Goal: Task Accomplishment & Management: Complete application form

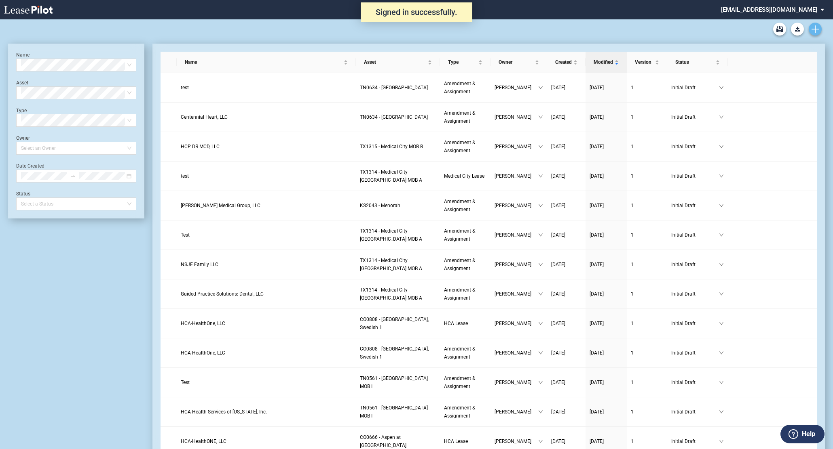
click at [814, 30] on use "Create new document" at bounding box center [814, 28] width 7 height 7
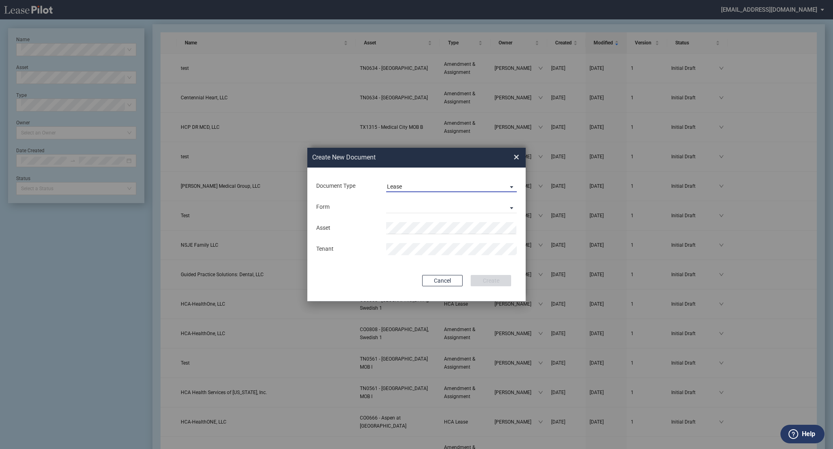
click at [423, 180] on md-select-value "Lease" at bounding box center [451, 186] width 131 height 12
click at [416, 208] on div "Amendment" at bounding box center [404, 206] width 35 height 9
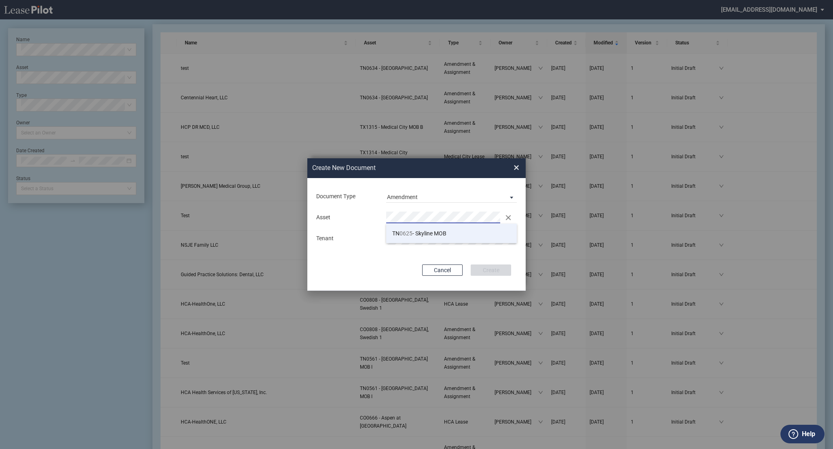
click at [426, 236] on span "TN 0625 - Skyline MOB" at bounding box center [419, 233] width 54 height 6
click at [503, 272] on button "Create" at bounding box center [490, 270] width 40 height 11
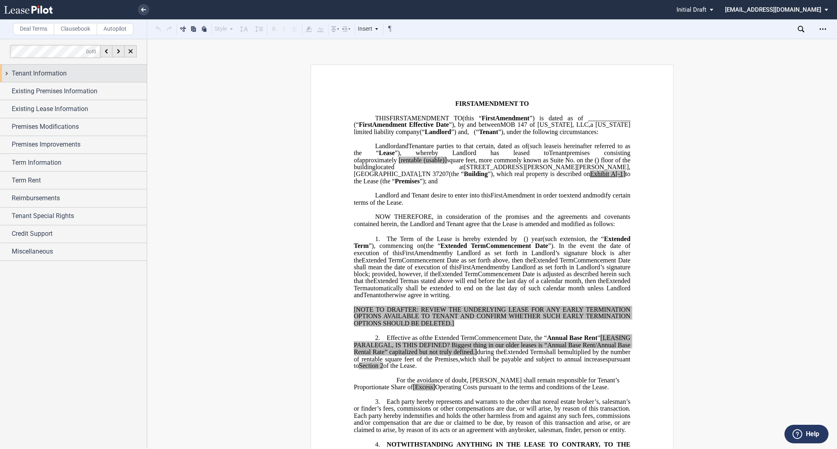
click at [8, 70] on div "Tenant Information" at bounding box center [73, 73] width 147 height 17
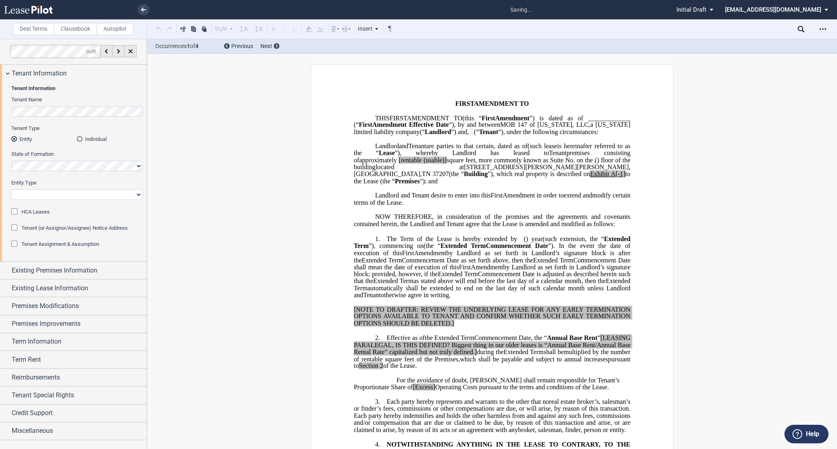
click at [30, 199] on select "Corporation Limited Liability Company General Partnership Limited Partnership O…" at bounding box center [76, 195] width 131 height 11
select select "limited liability company"
click at [11, 190] on select "Corporation Limited Liability Company General Partnership Limited Partnership O…" at bounding box center [76, 195] width 131 height 11
click at [16, 213] on div "HCA Leases" at bounding box center [15, 213] width 8 height 8
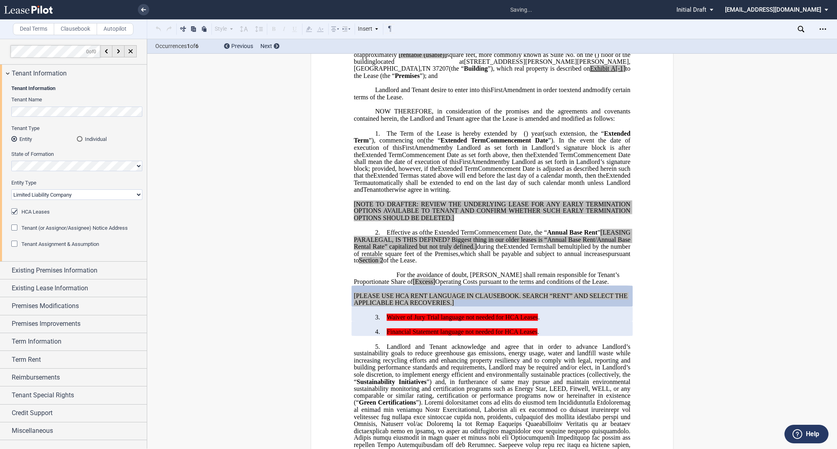
scroll to position [197, 0]
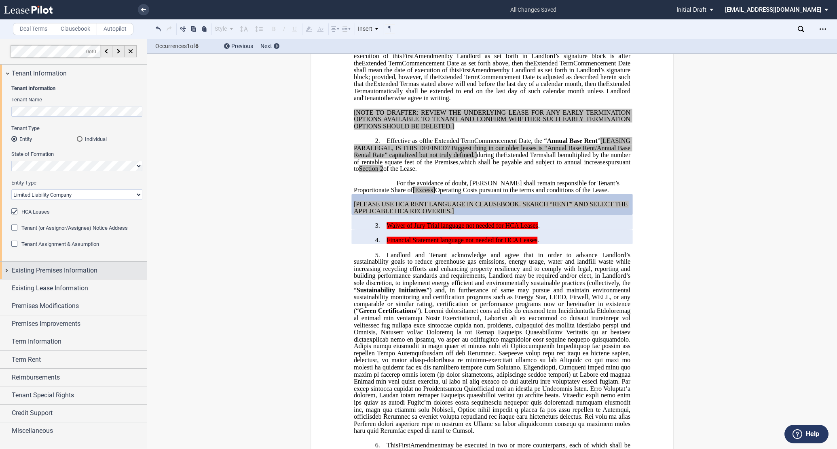
click at [5, 269] on div "Existing Premises Information" at bounding box center [73, 270] width 147 height 17
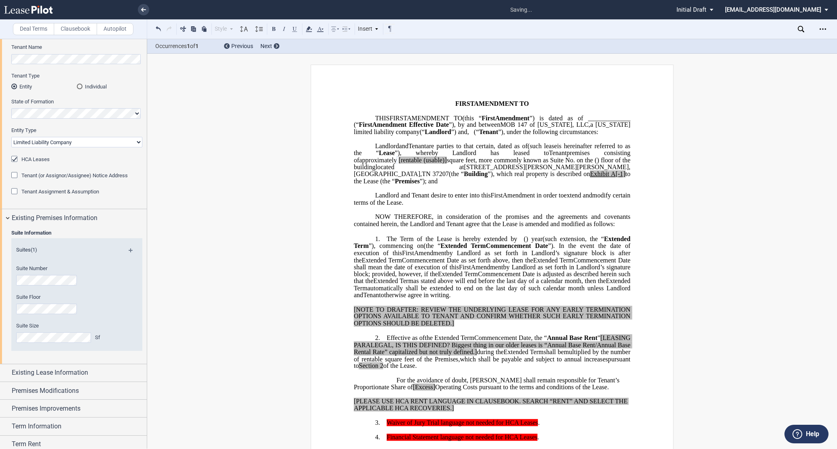
scroll to position [129, 0]
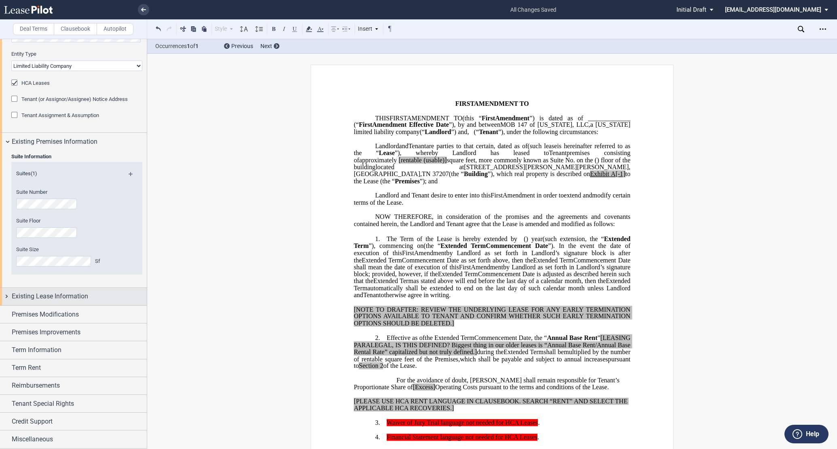
click at [1, 297] on div "Existing Lease Information" at bounding box center [73, 296] width 147 height 17
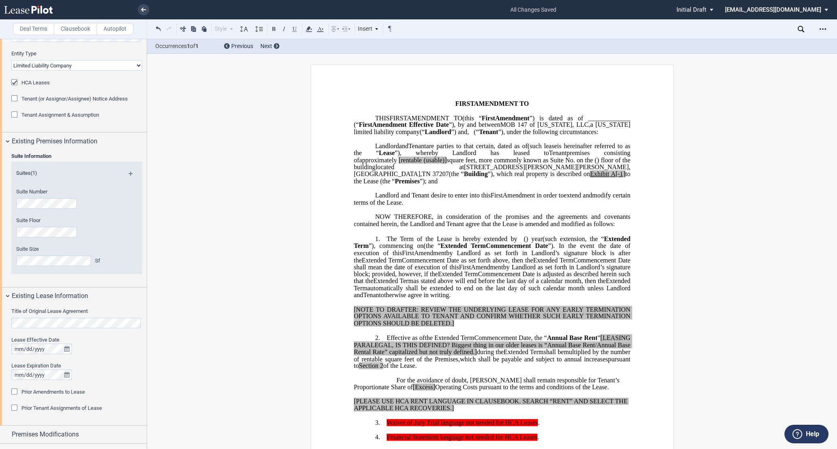
scroll to position [174, 0]
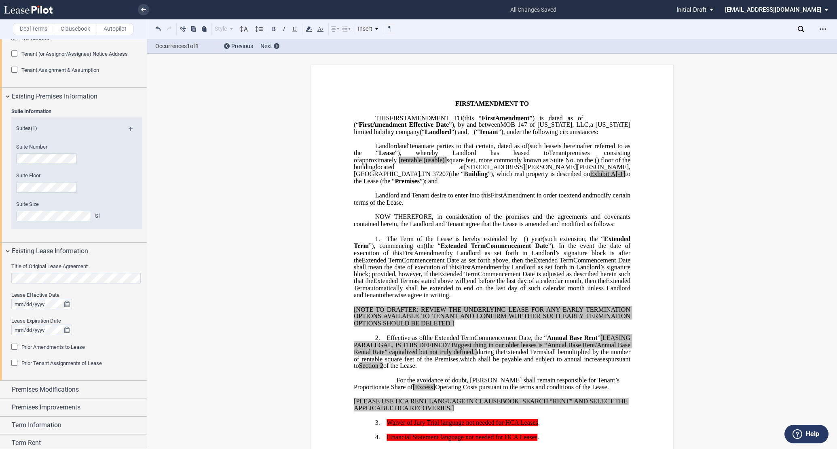
click at [0, 287] on html ".bocls-1{fill:#26354a;fill-rule:evenodd} Loading... × all changes saved Pending…" at bounding box center [418, 224] width 837 height 449
click at [16, 348] on div "Prior Amendments to Lease" at bounding box center [15, 348] width 8 height 8
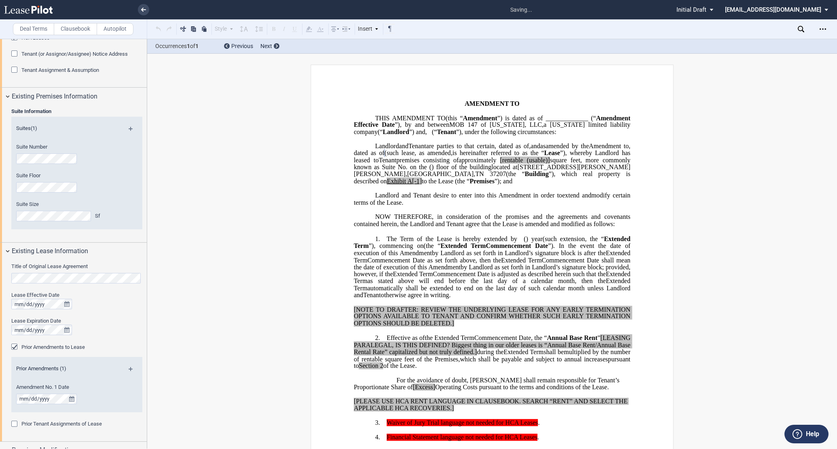
click at [127, 368] on div "Prior Amendments (1)" at bounding box center [76, 370] width 131 height 10
click at [129, 372] on md-icon at bounding box center [134, 372] width 11 height 10
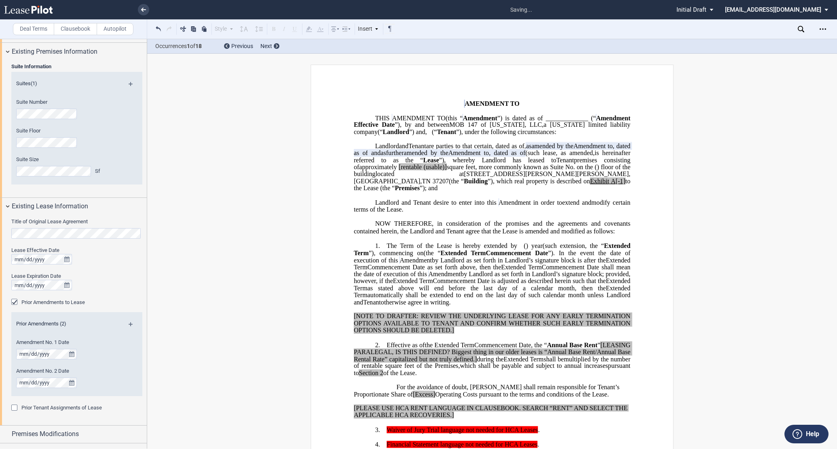
scroll to position [264, 0]
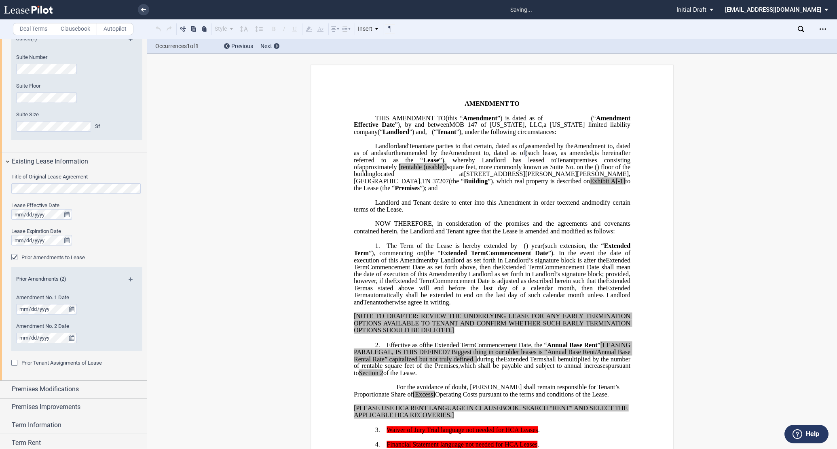
click at [129, 280] on md-icon at bounding box center [134, 283] width 11 height 10
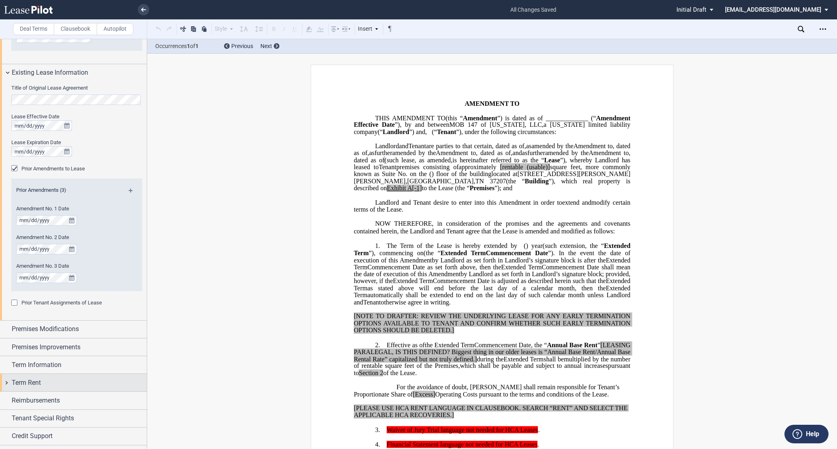
scroll to position [354, 0]
click at [6, 323] on div "Premises Modifications" at bounding box center [73, 328] width 147 height 17
click at [6, 379] on div "Premises Improvements" at bounding box center [73, 382] width 147 height 17
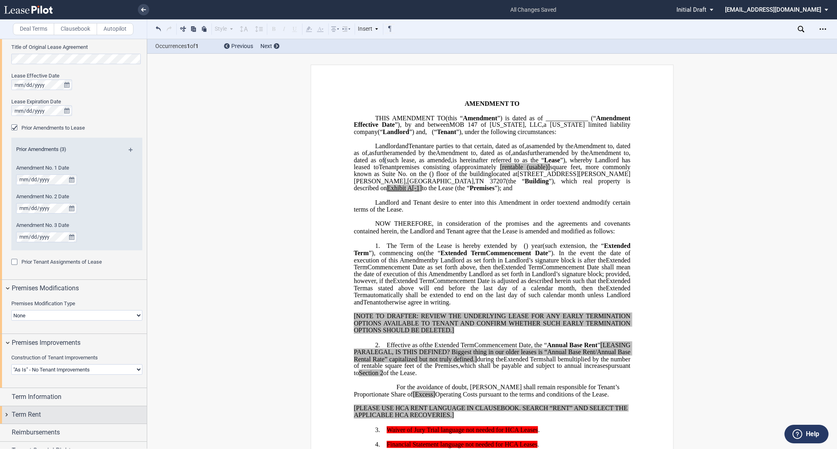
scroll to position [441, 0]
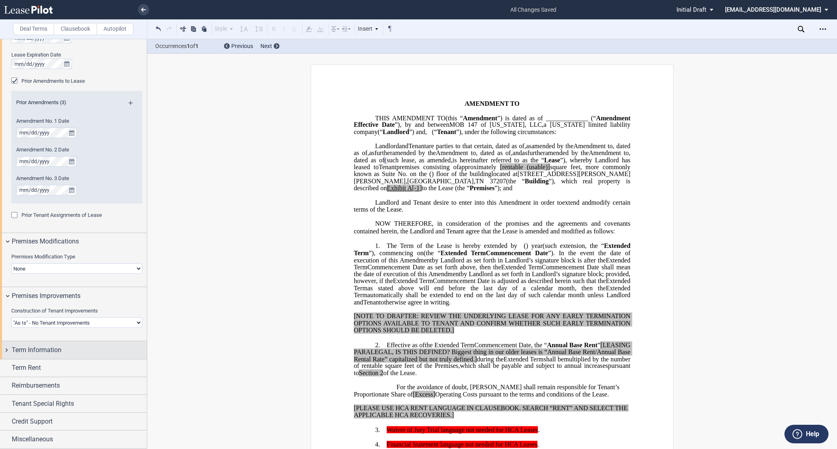
click at [4, 352] on div "Term Information" at bounding box center [73, 350] width 147 height 17
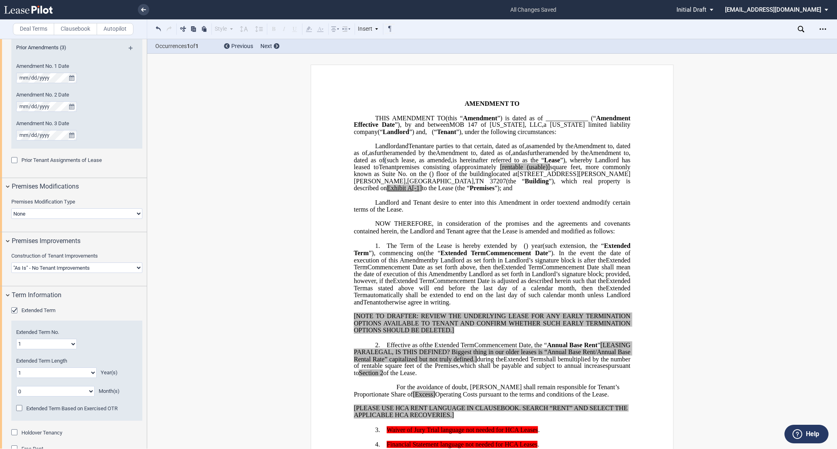
scroll to position [531, 0]
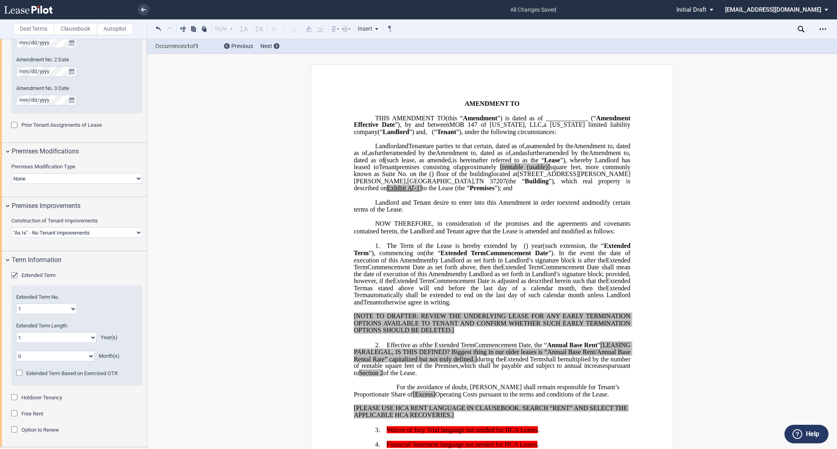
drag, startPoint x: 42, startPoint y: 303, endPoint x: 40, endPoint y: 307, distance: 4.5
click at [42, 303] on div "Extended Term No. 1 2 3 4 5 6 7 8 9 10 11 12 13 14 15 16 17 18 19 20" at bounding box center [76, 304] width 121 height 21
click at [39, 311] on select "1 2 3 4 5 6 7 8 9 10 11 12 13 14 15 16 17 18 19 20" at bounding box center [46, 309] width 61 height 11
select select "number:2"
click at [16, 304] on select "1 2 3 4 5 6 7 8 9 10 11 12 13 14 15 16 17 18 19 20" at bounding box center [46, 309] width 61 height 11
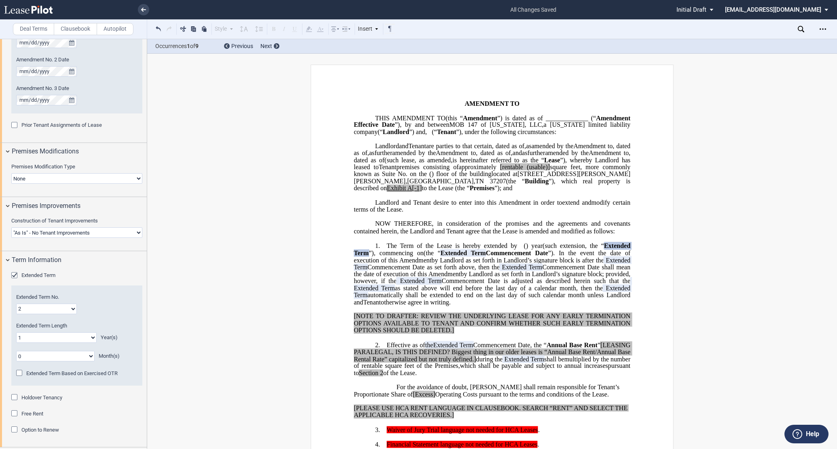
click at [55, 339] on select "0 1 2 3 4 5 6 7 8 9 10 11 12 13 14 15 16 17 18 19 20" at bounding box center [56, 338] width 80 height 11
select select "number:10"
click at [16, 333] on select "0 1 2 3 4 5 6 7 8 9 10 11 12 13 14 15 16 17 18 19 20" at bounding box center [56, 338] width 80 height 11
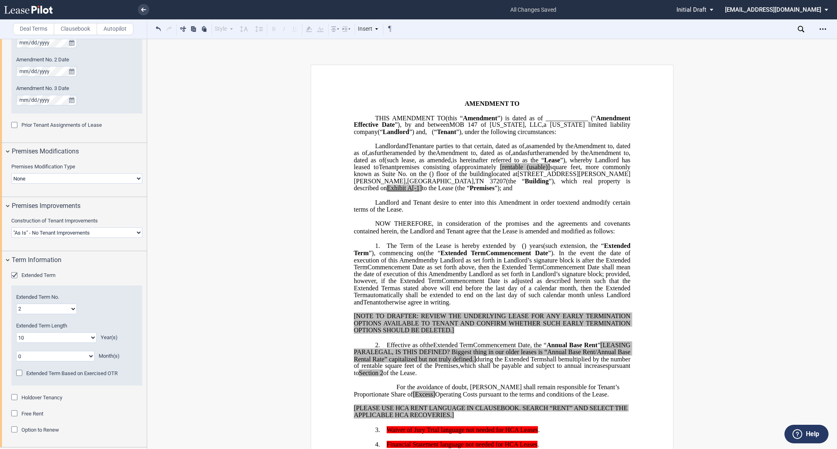
scroll to position [619, 0]
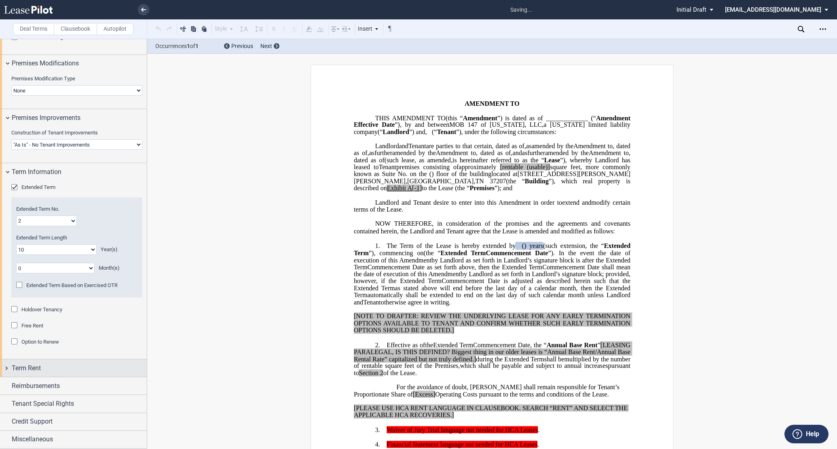
click at [6, 365] on div "Term Rent" at bounding box center [73, 368] width 147 height 17
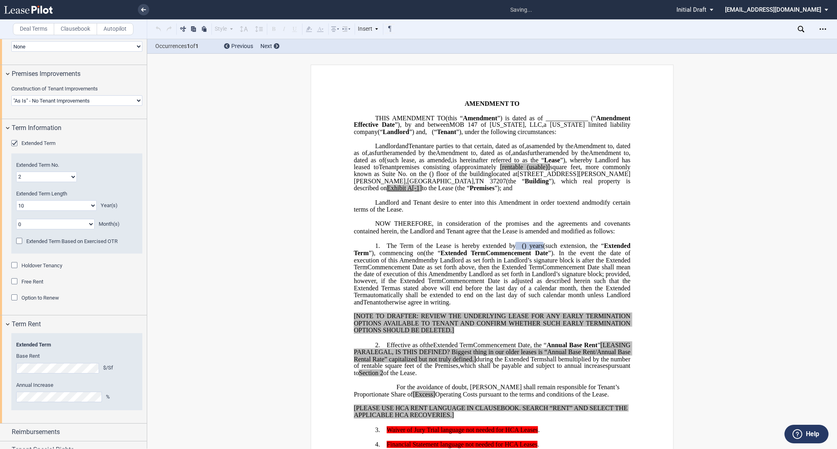
scroll to position [710, 0]
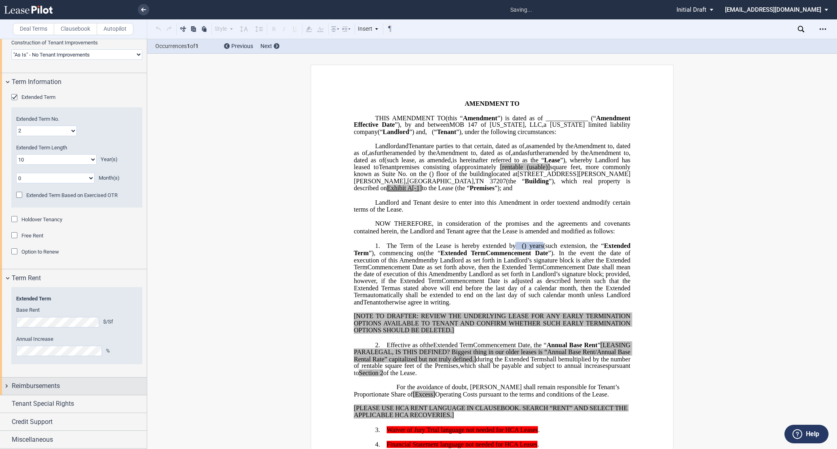
click at [6, 385] on div "Reimbursements" at bounding box center [73, 386] width 147 height 17
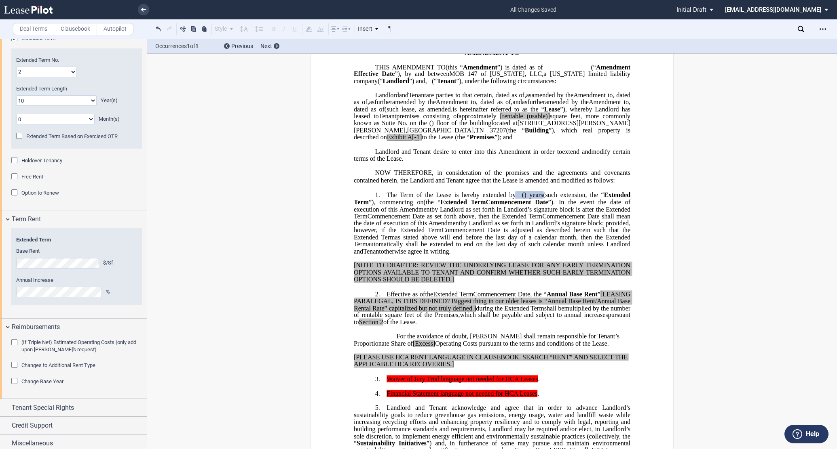
scroll to position [0, 0]
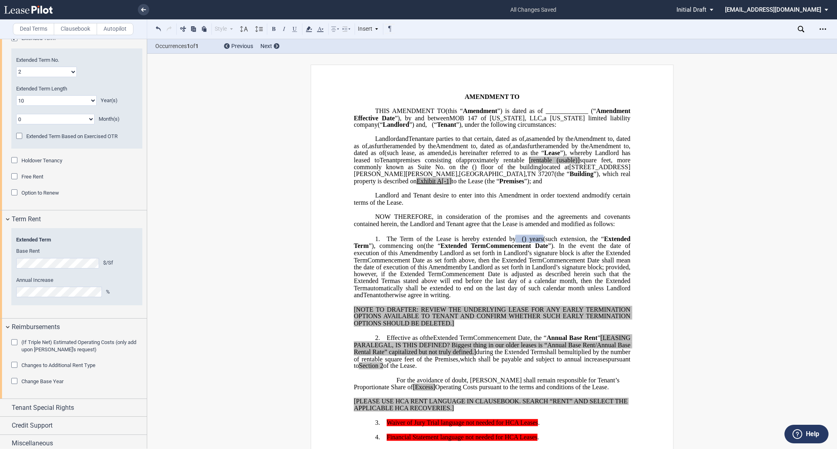
click at [503, 164] on span "﻿rentable" at bounding box center [513, 159] width 21 height 7
click at [388, 185] on span "”), which real property is described on" at bounding box center [493, 178] width 278 height 14
click at [426, 185] on span "to the Lease (the “" at bounding box center [443, 181] width 48 height 7
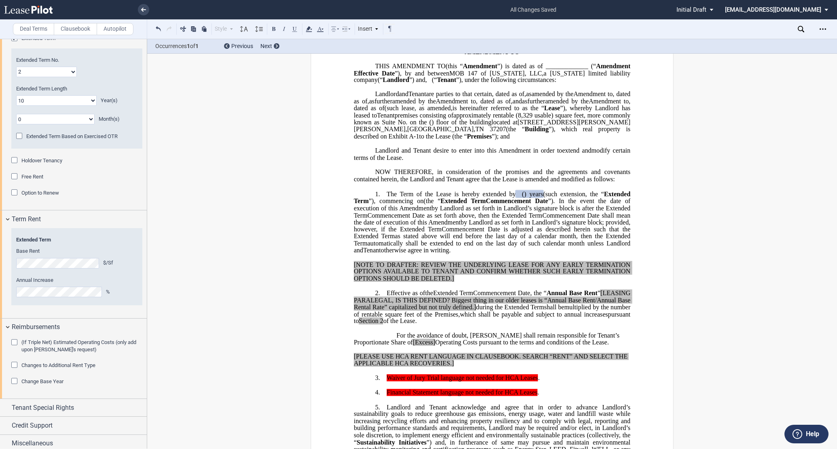
scroll to position [90, 0]
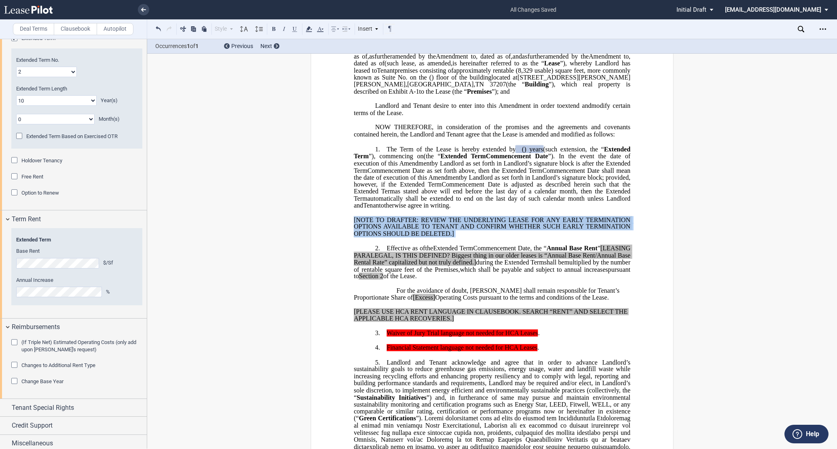
drag, startPoint x: 352, startPoint y: 246, endPoint x: 460, endPoint y: 268, distance: 110.3
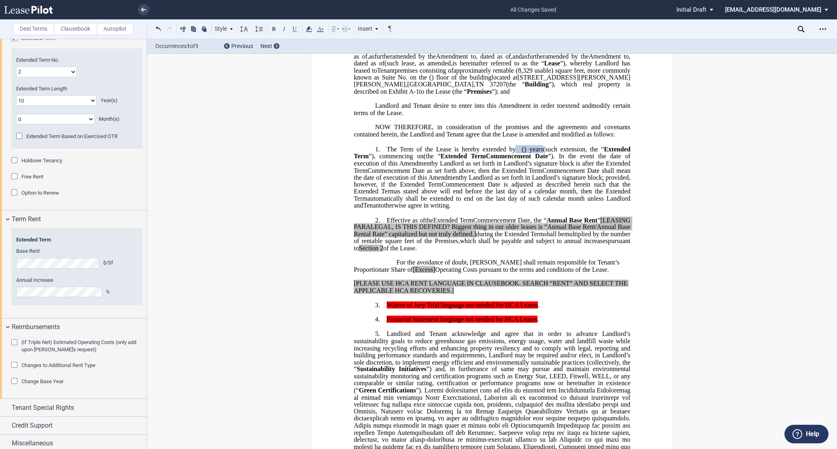
click at [425, 217] on p "﻿" at bounding box center [492, 213] width 276 height 7
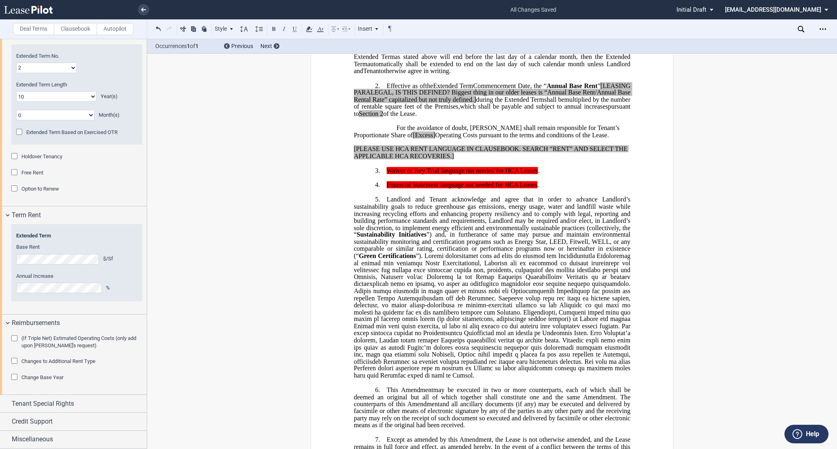
scroll to position [772, 0]
click at [6, 441] on div "Miscellaneous" at bounding box center [73, 439] width 147 height 17
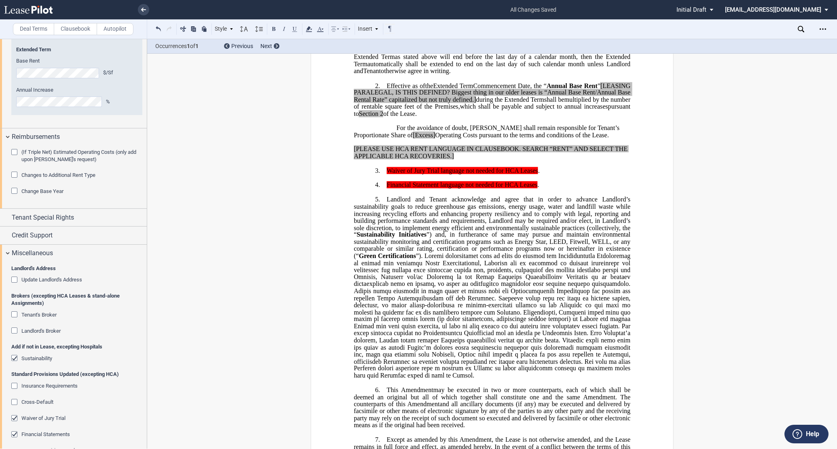
scroll to position [1023, 0]
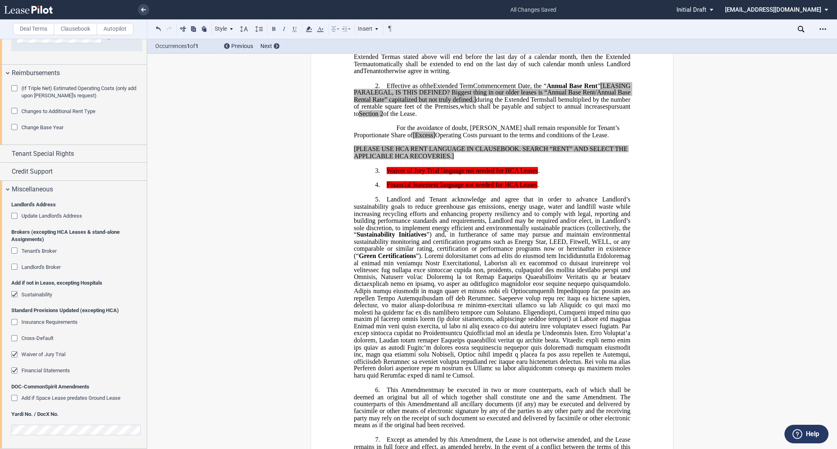
click at [14, 371] on div "Financial Statements" at bounding box center [15, 372] width 8 height 8
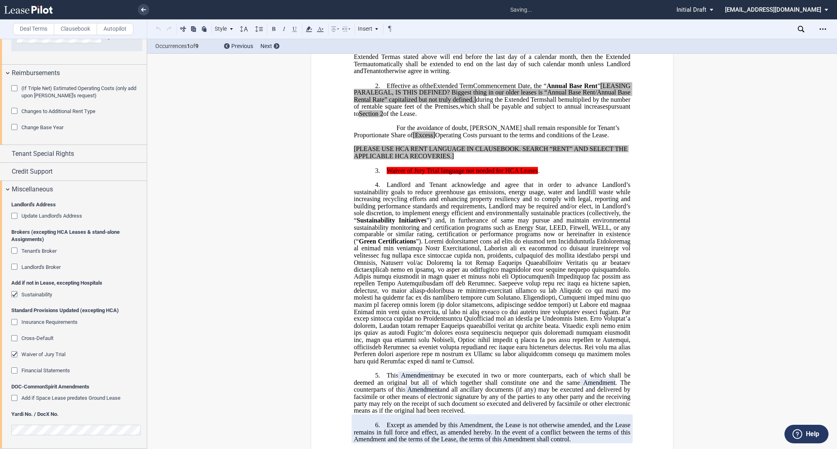
click at [14, 356] on div "Waiver of Jury Trial" at bounding box center [15, 356] width 8 height 8
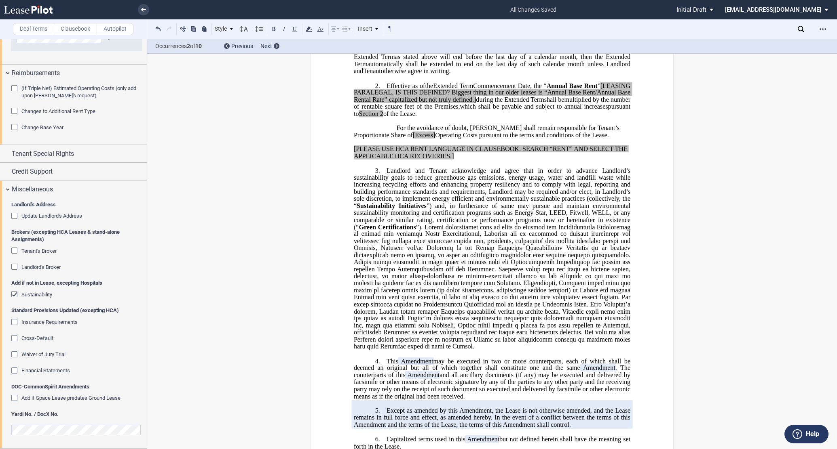
click at [770, 200] on div "﻿ ﻿ FIRST AMENDMENT TO ﻿ ﻿ ASSIGNMENT, ASSUMPTION AND ﻿ ﻿ FIRST AMENDMENT TO ﻿ …" at bounding box center [492, 310] width 690 height 941
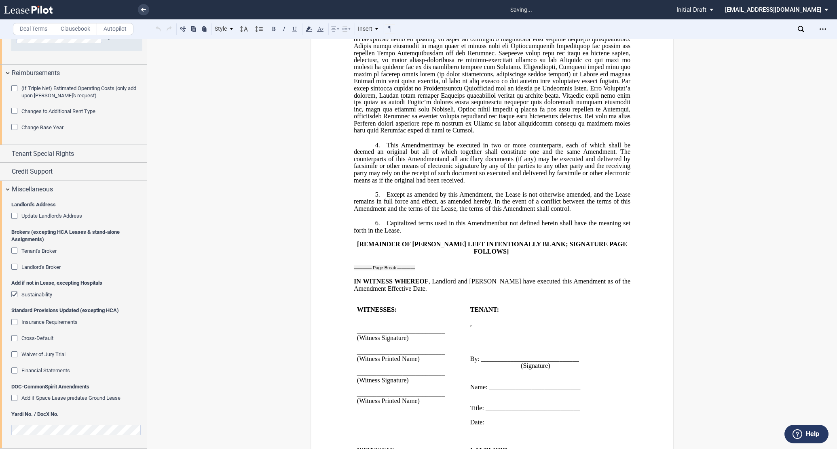
scroll to position [449, 0]
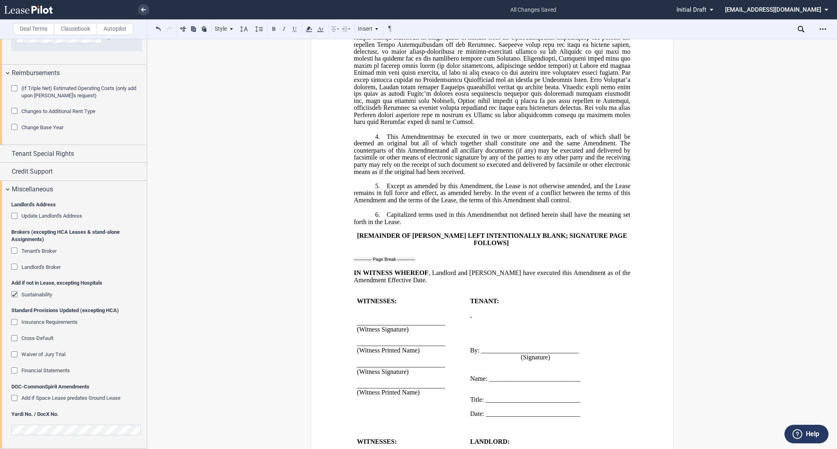
click at [356, 270] on p "﻿" at bounding box center [492, 266] width 276 height 7
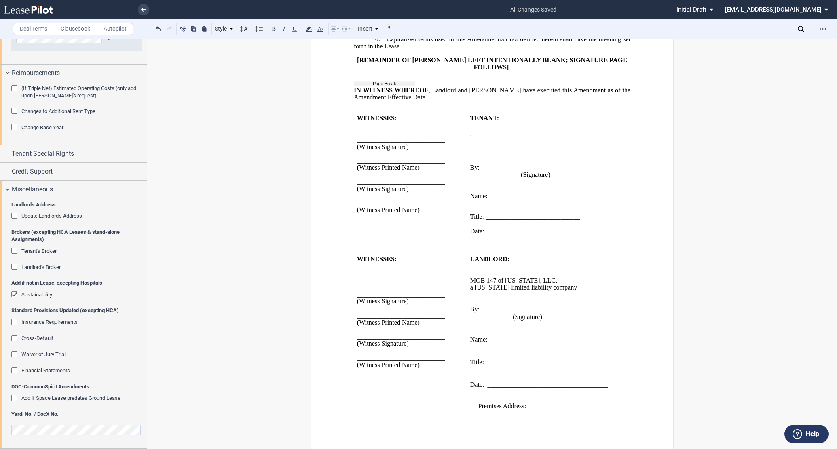
scroll to position [629, 0]
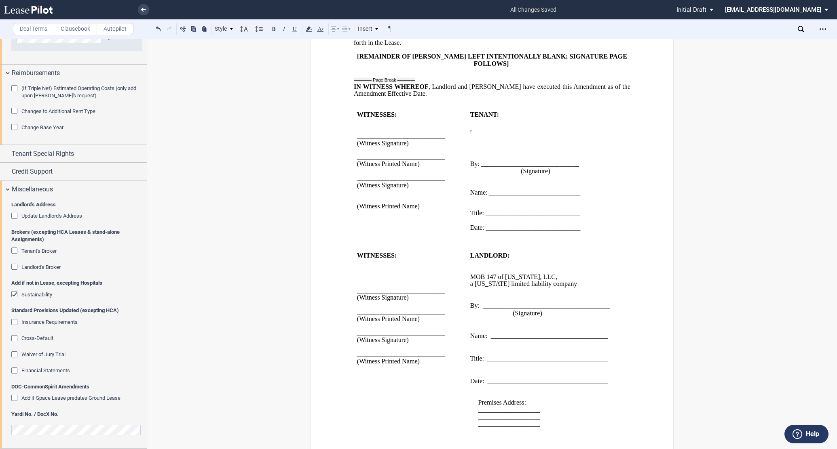
click at [546, 133] on p "﻿ ﻿ ," at bounding box center [542, 129] width 145 height 7
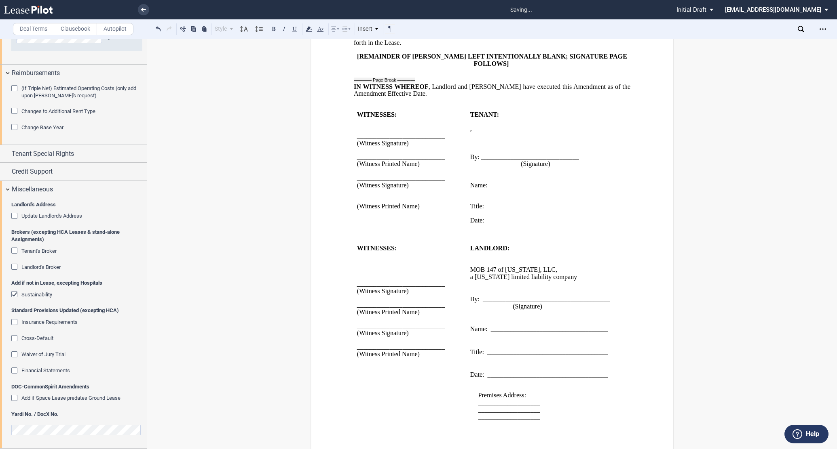
click at [488, 266] on p "﻿" at bounding box center [542, 262] width 145 height 7
click at [470, 274] on span "a" at bounding box center [471, 269] width 3 height 7
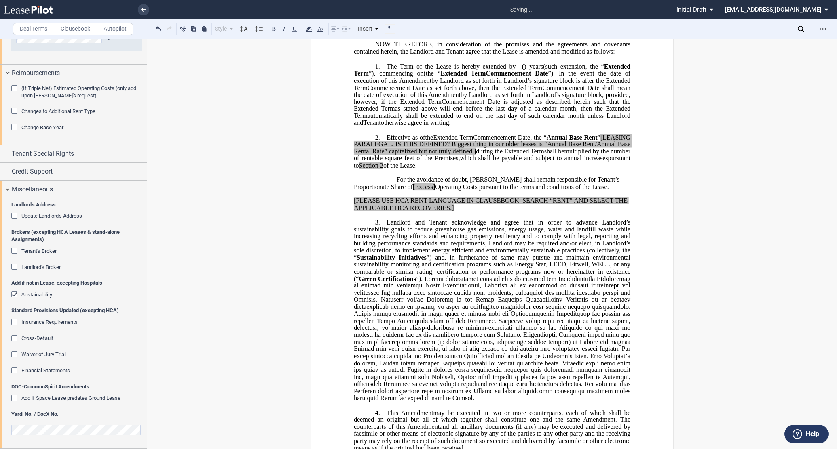
scroll to position [0, 0]
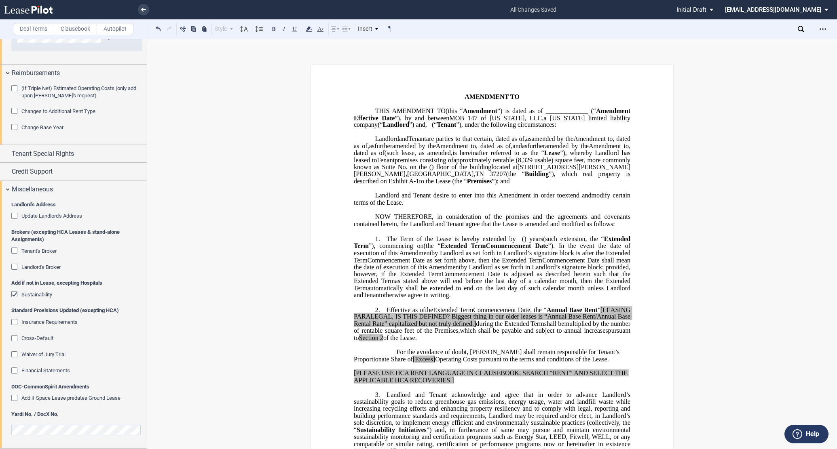
drag, startPoint x: 413, startPoint y: 195, endPoint x: 438, endPoint y: 196, distance: 25.1
click at [465, 178] on span "[STREET_ADDRESS][PERSON_NAME][PERSON_NAME]" at bounding box center [492, 171] width 276 height 14
click at [434, 178] on span "[STREET_ADDRESS][PERSON_NAME][PERSON_NAME]" at bounding box center [492, 171] width 276 height 14
drag, startPoint x: 413, startPoint y: 193, endPoint x: 466, endPoint y: 195, distance: 53.4
click at [466, 178] on span "[STREET_ADDRESS][PERSON_NAME][PERSON_NAME]" at bounding box center [492, 171] width 276 height 14
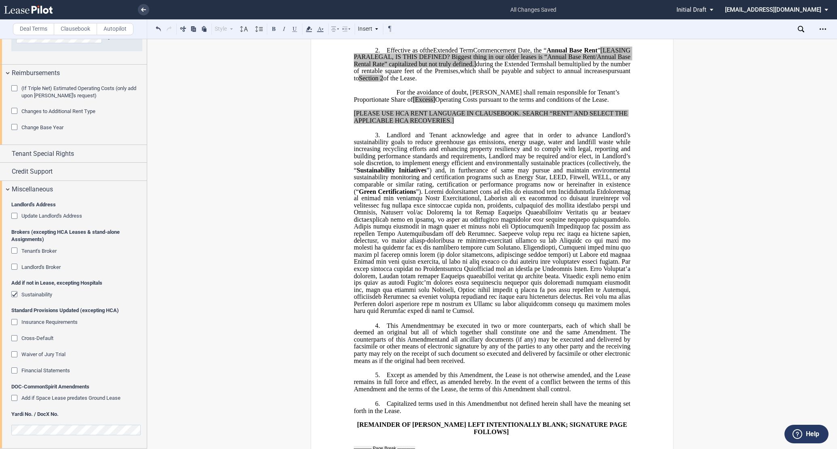
scroll to position [655, 0]
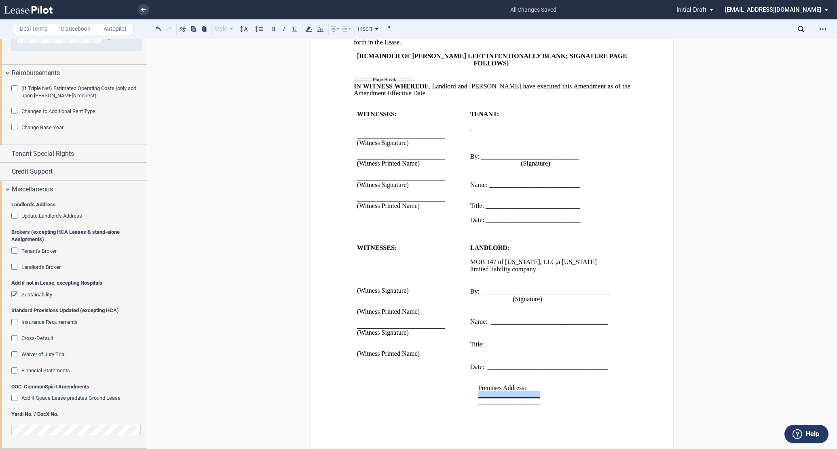
drag, startPoint x: 476, startPoint y: 395, endPoint x: 538, endPoint y: 397, distance: 61.5
click at [538, 397] on span "___________________" at bounding box center [509, 395] width 62 height 7
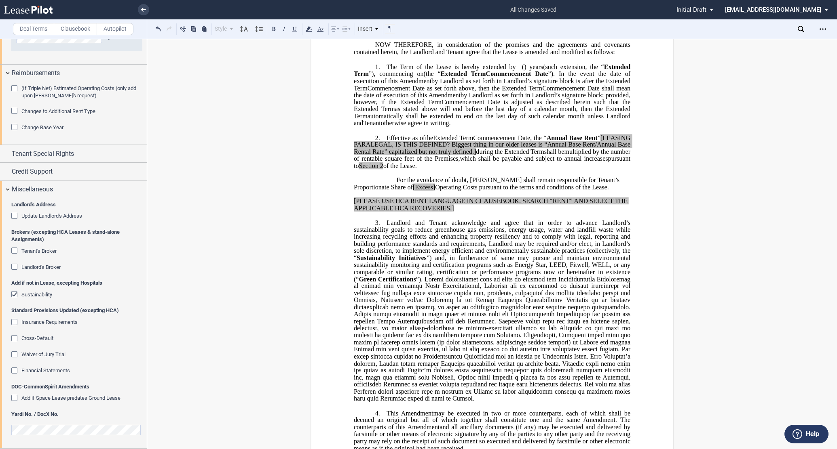
scroll to position [19, 0]
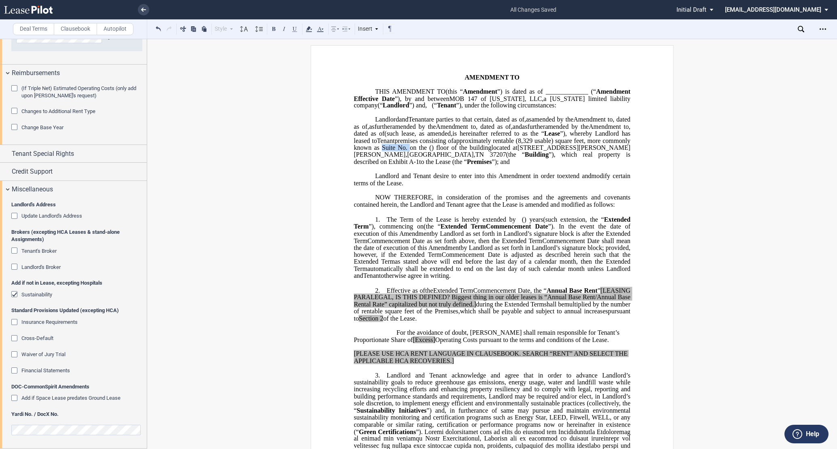
click at [554, 151] on span "approximately ﻿ ﻿ ﻿rentable (8,329 usable) square feet, more commonly known as …" at bounding box center [493, 144] width 278 height 14
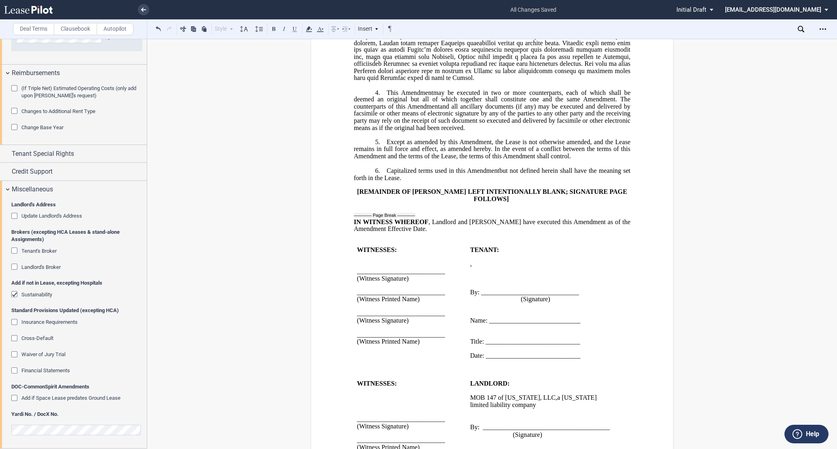
scroll to position [655, 0]
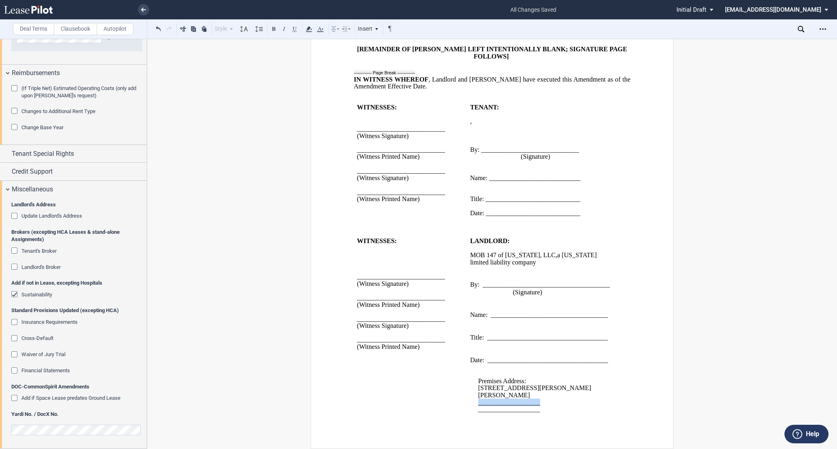
drag, startPoint x: 475, startPoint y: 403, endPoint x: 540, endPoint y: 402, distance: 64.3
click at [540, 402] on div "Premises Address: [STREET_ADDRESS][PERSON_NAME][PERSON_NAME] ﻿ ________________…" at bounding box center [542, 388] width 145 height 49
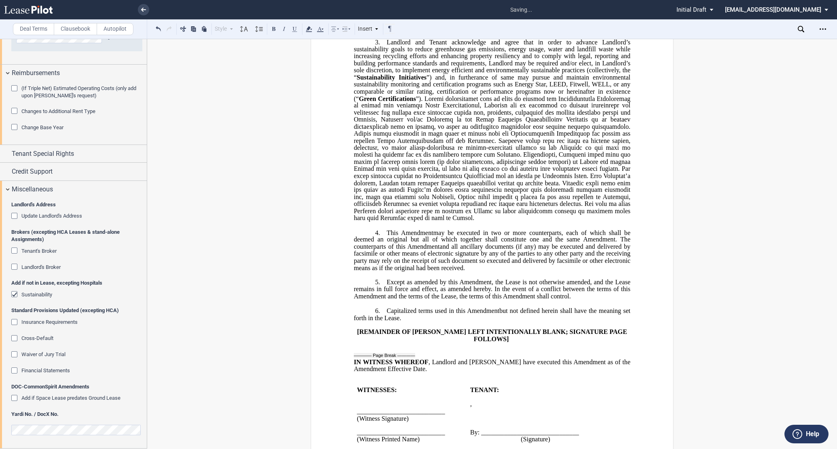
scroll to position [0, 0]
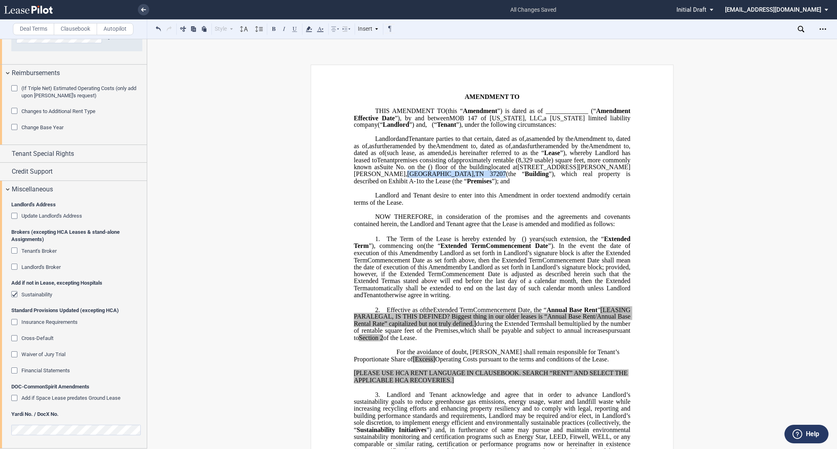
drag, startPoint x: 472, startPoint y: 194, endPoint x: 526, endPoint y: 196, distance: 54.2
click at [526, 185] on span "located at [STREET_ADDRESS][PERSON_NAME][PERSON_NAME] (the “ Building ”), which…" at bounding box center [493, 174] width 278 height 21
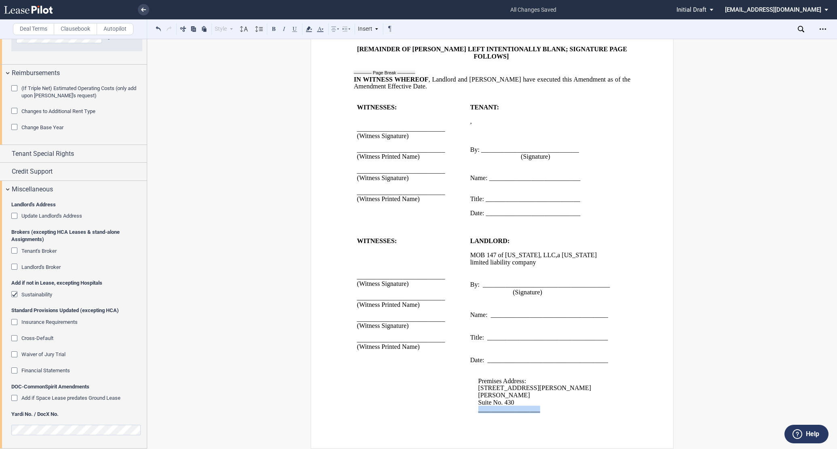
drag, startPoint x: 475, startPoint y: 409, endPoint x: 537, endPoint y: 407, distance: 61.4
click at [537, 407] on div "Premises Address: [STREET_ADDRESS][PERSON_NAME][PERSON_NAME] ﻿ Suite No. 430 ﻿ …" at bounding box center [542, 388] width 145 height 49
click at [476, 301] on p at bounding box center [542, 300] width 145 height 8
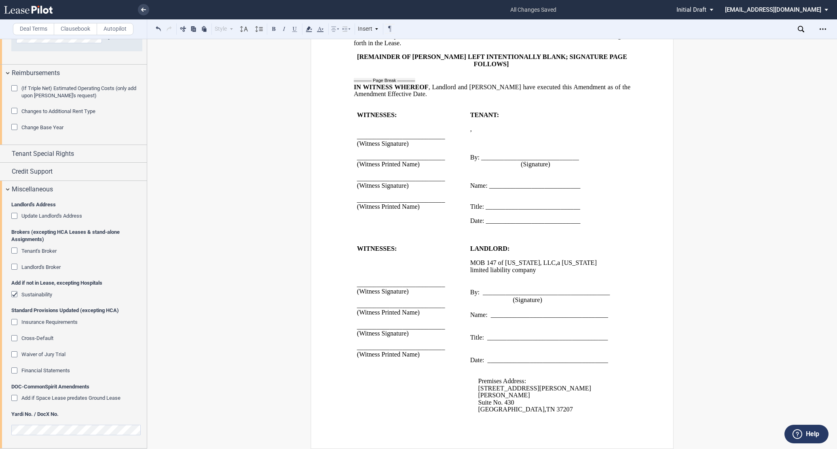
scroll to position [647, 0]
click at [472, 326] on p at bounding box center [542, 323] width 145 height 8
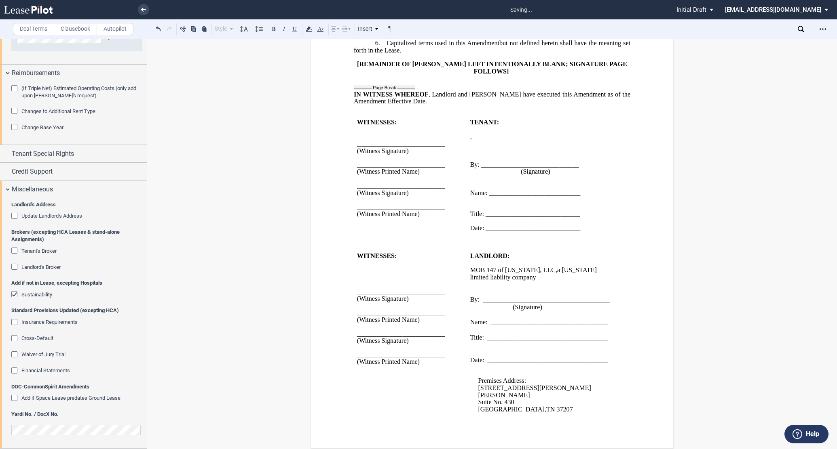
scroll to position [639, 0]
click at [470, 349] on span at bounding box center [471, 345] width 2 height 7
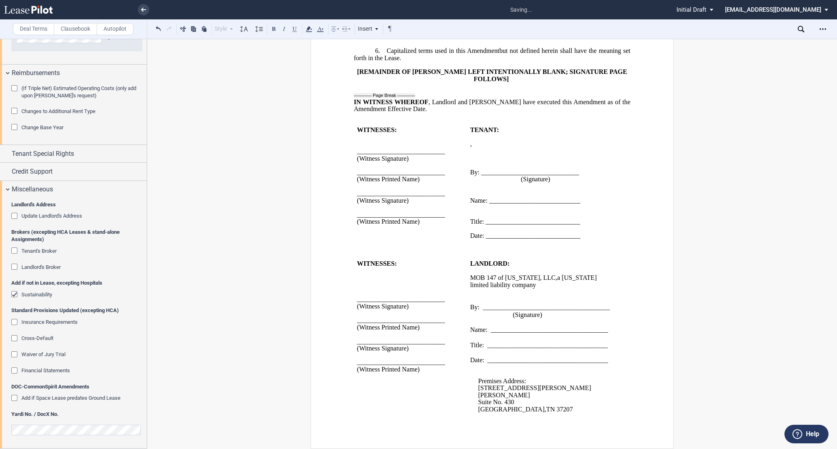
scroll to position [631, 0]
click at [471, 190] on p "﻿" at bounding box center [542, 187] width 145 height 7
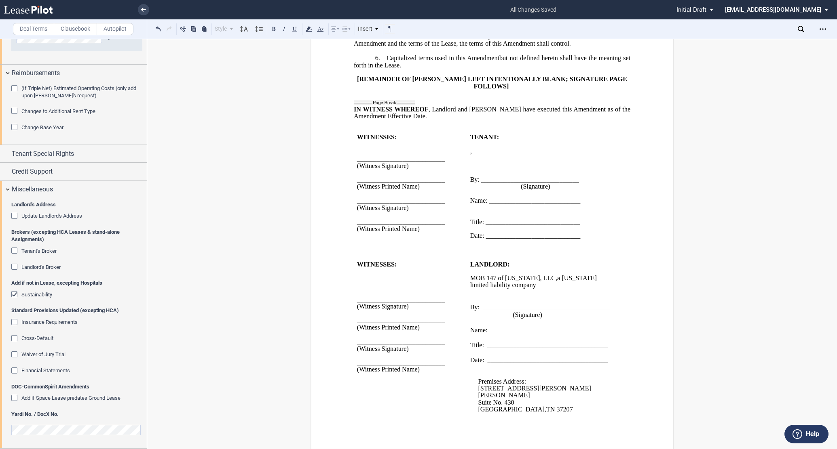
scroll to position [624, 0]
click at [470, 212] on p "﻿" at bounding box center [542, 208] width 145 height 7
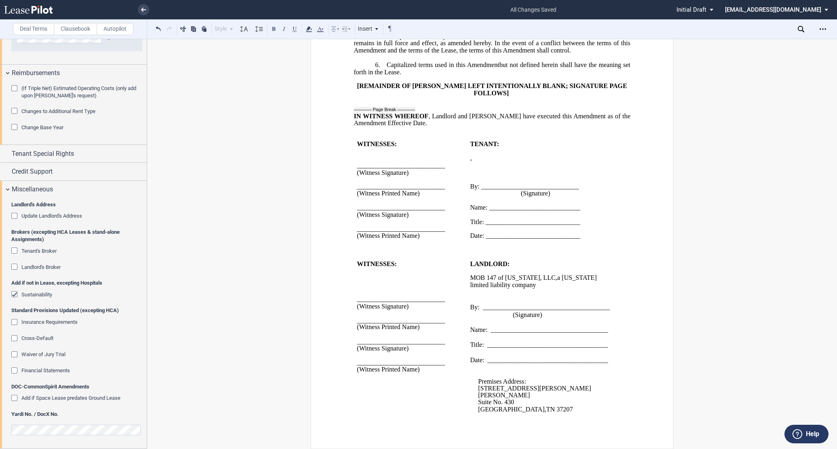
click at [470, 169] on p "﻿" at bounding box center [542, 165] width 145 height 7
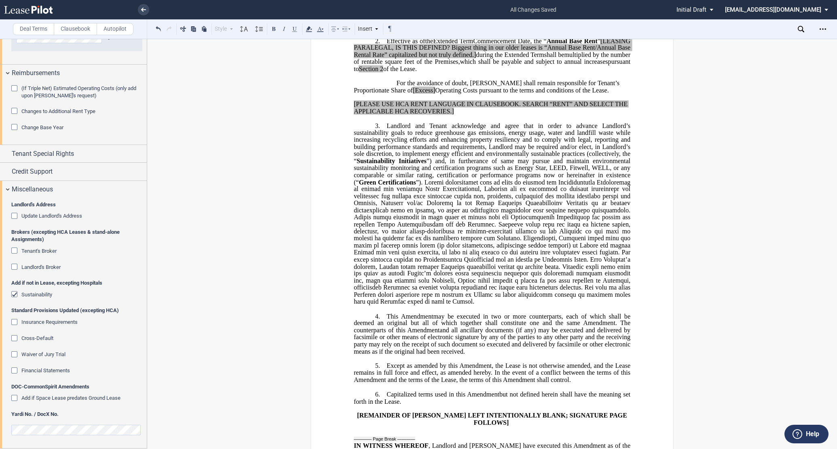
scroll to position [449, 0]
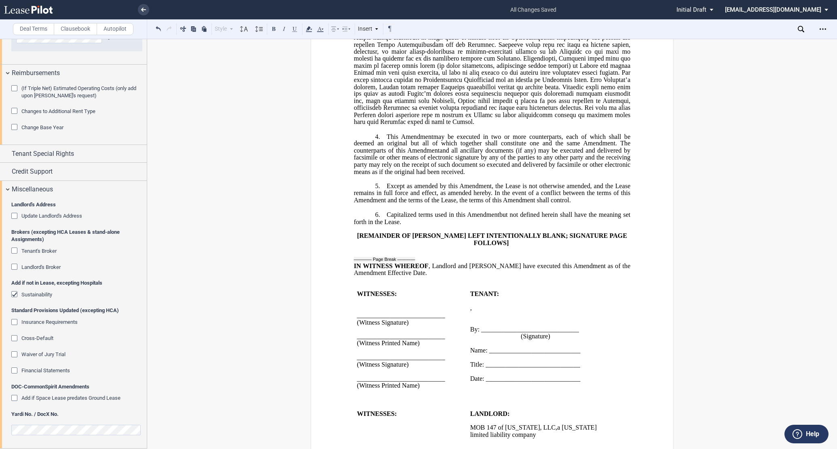
click at [382, 156] on p "4. This ﻿ ﻿ First Amendment Assignment may be executed in two or more counterpa…" at bounding box center [492, 154] width 276 height 43
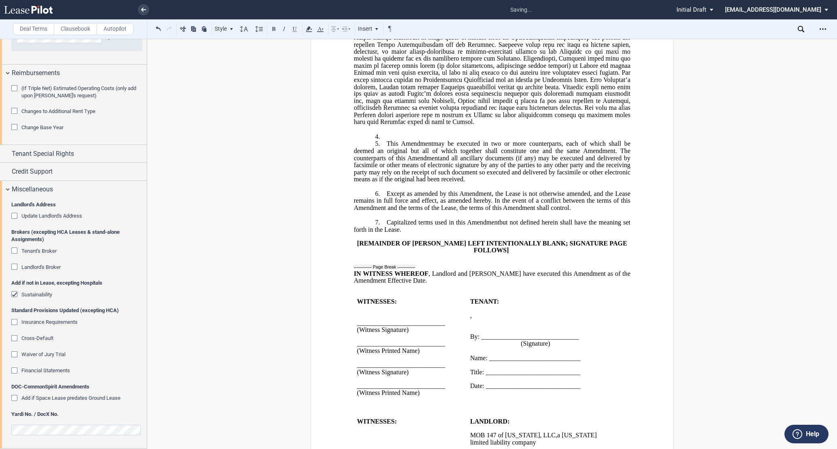
click at [79, 27] on label "Clausebook" at bounding box center [75, 29] width 43 height 12
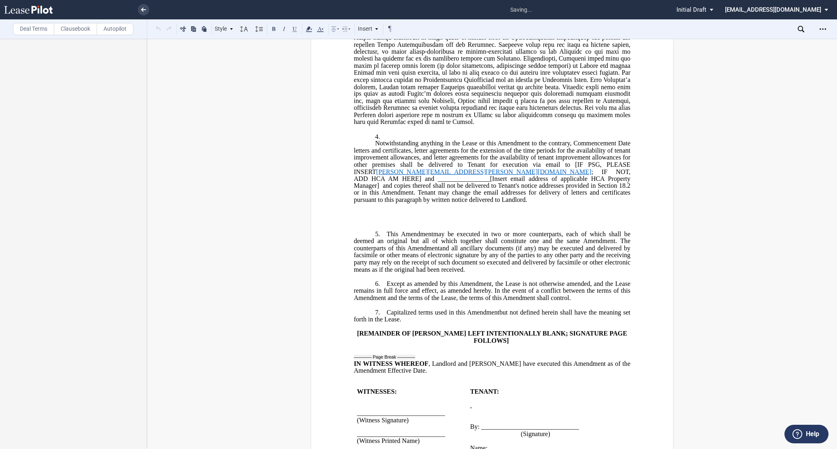
click at [395, 225] on ins "Notwithstanding anything in the Lease or this Amendment to the contrary, Commen…" at bounding box center [492, 182] width 276 height 84
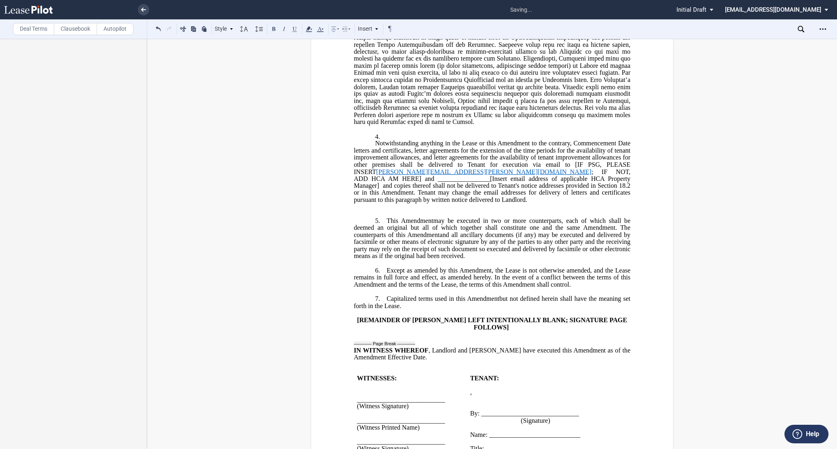
click at [386, 224] on span "This" at bounding box center [392, 220] width 12 height 7
click at [384, 211] on p "﻿" at bounding box center [492, 208] width 276 height 8
click at [407, 141] on p "4. ﻿" at bounding box center [492, 137] width 276 height 8
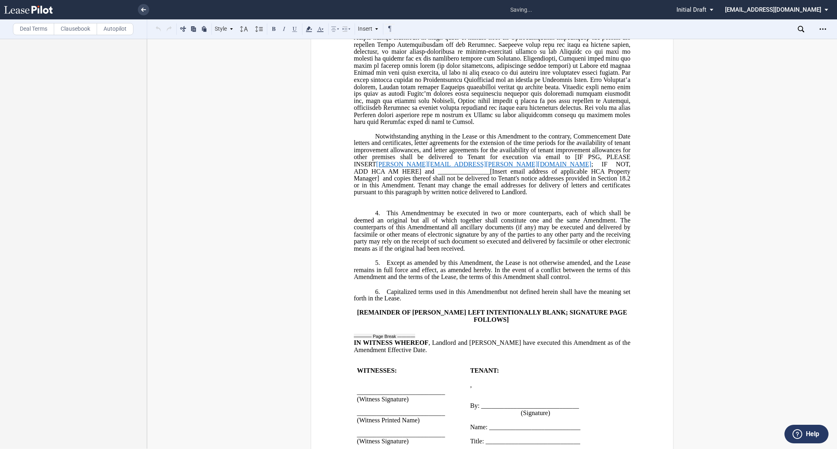
scroll to position [457, 0]
click at [372, 158] on p "Notwithstanding anything in the Lease or this Amendment to the contrary, Commen…" at bounding box center [492, 164] width 276 height 63
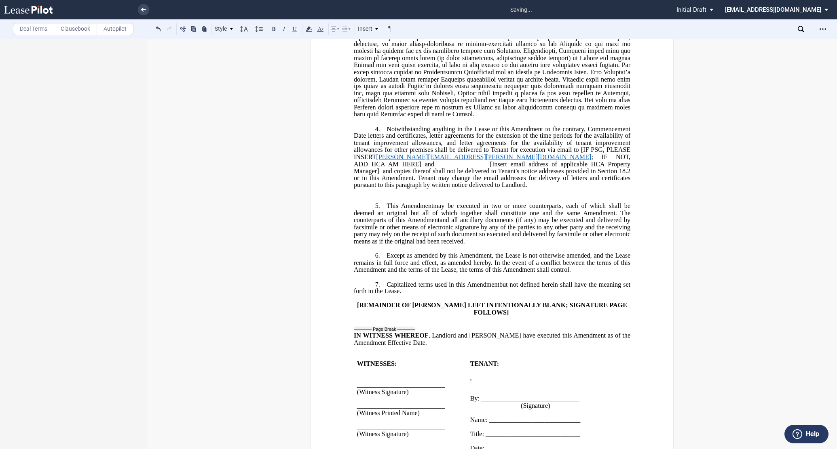
click at [382, 220] on div "!!SET_LEVEL_0!! !!LEASE_LEVEL_1!! 4. ﻿ !!SET_LEVEL_0!! !!LEASE_LEVEL_1!! 4. ﻿ N…" at bounding box center [492, 185] width 276 height 120
click at [377, 197] on p "﻿" at bounding box center [492, 193] width 276 height 8
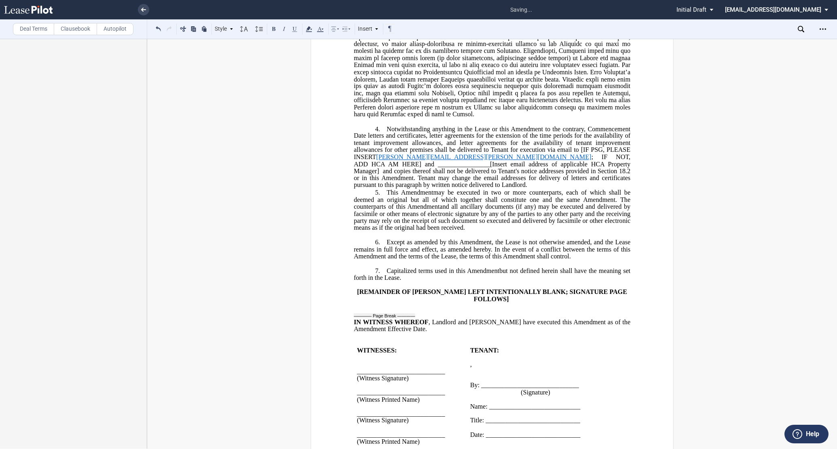
click at [456, 188] on span "and copies thereof shall not be delivered to Tenant's notice addresses provided…" at bounding box center [493, 177] width 278 height 21
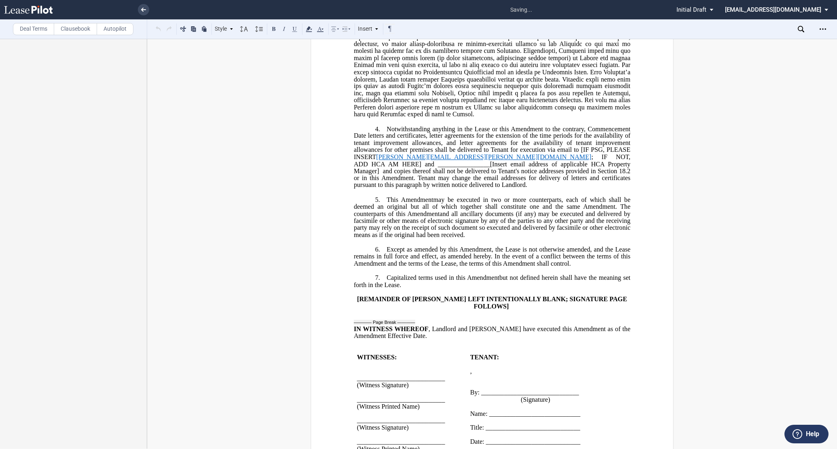
scroll to position [411, 0]
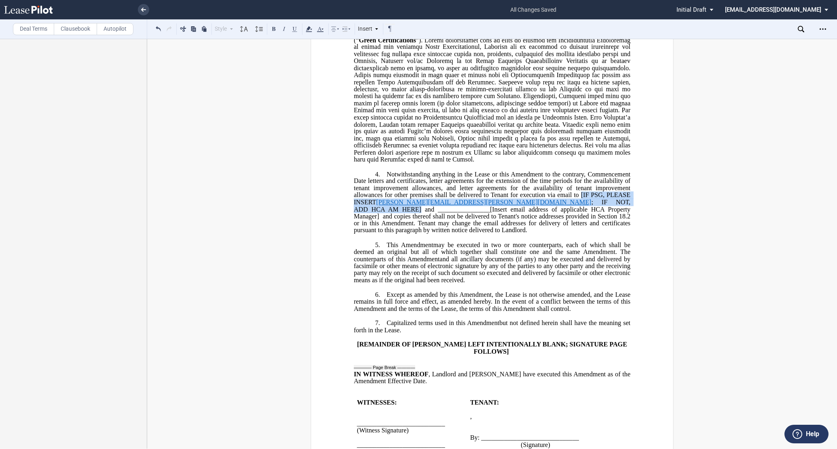
drag, startPoint x: 578, startPoint y: 216, endPoint x: 616, endPoint y: 223, distance: 38.3
click at [616, 223] on span "Notwithstanding anything in the Lease or this Amendment to the contrary, Commen…" at bounding box center [493, 202] width 278 height 63
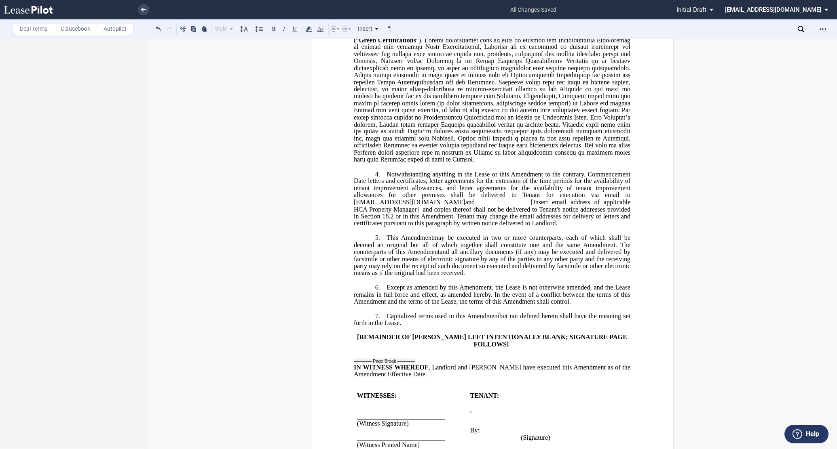
drag, startPoint x: 521, startPoint y: 223, endPoint x: 402, endPoint y: 227, distance: 119.3
click at [402, 227] on span "Notwithstanding anything in the Lease or this Amendment to the contrary, Commen…" at bounding box center [493, 199] width 278 height 57
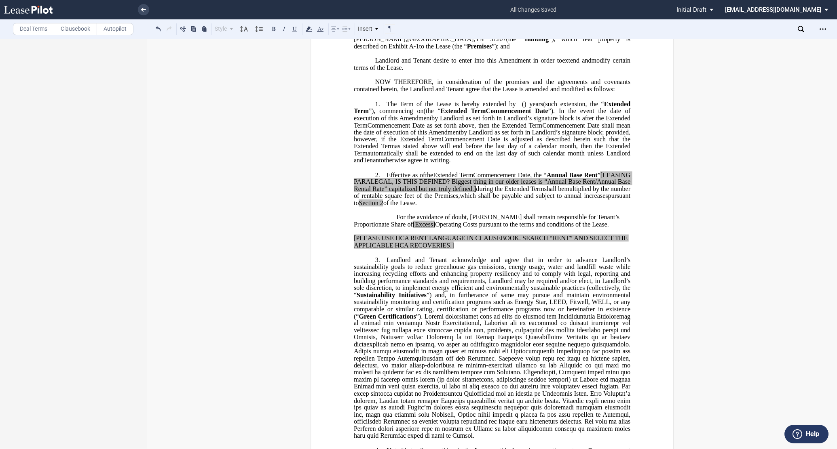
scroll to position [90, 0]
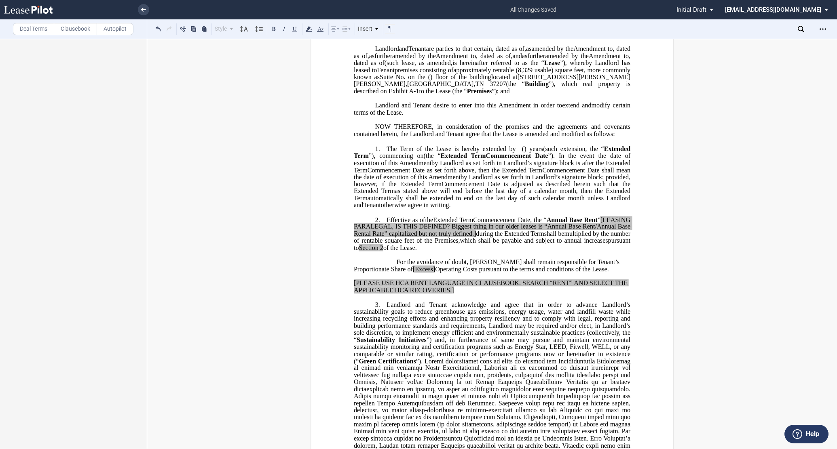
drag, startPoint x: 586, startPoint y: 300, endPoint x: 386, endPoint y: 291, distance: 201.1
click at [386, 273] on p "For the avoidance of doubt, [PERSON_NAME] shall remain responsible for Tenant’s…" at bounding box center [492, 266] width 276 height 14
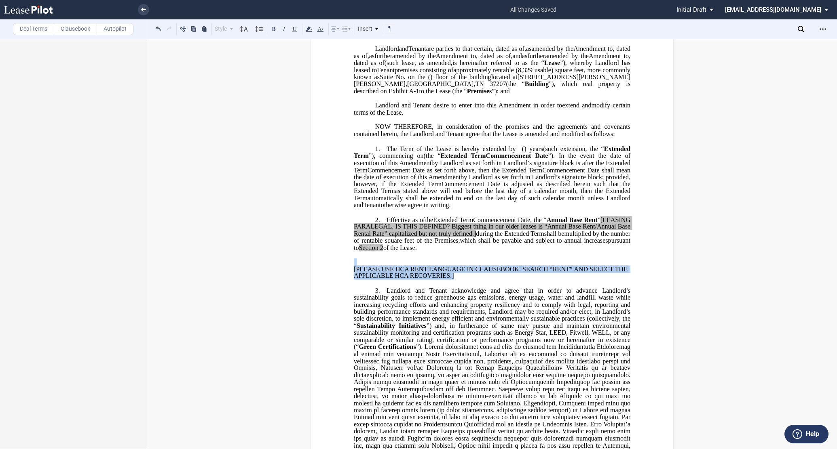
drag, startPoint x: 464, startPoint y: 308, endPoint x: 341, endPoint y: 293, distance: 123.7
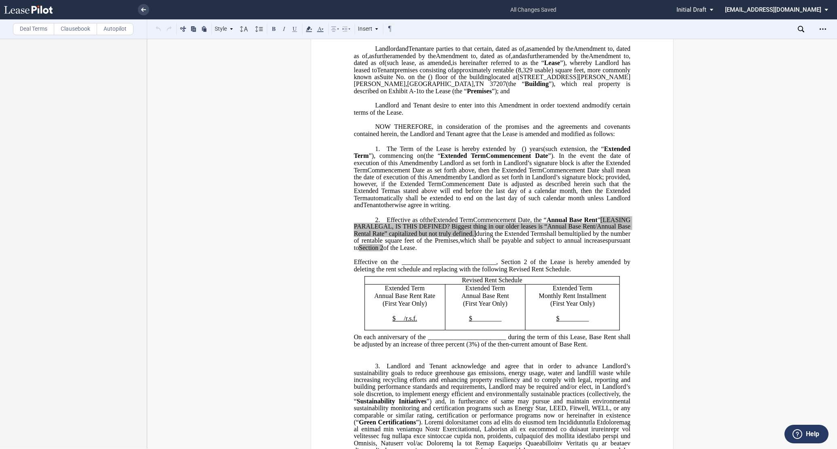
click at [446, 273] on span "Effective on the _____________________________, Section 2 of the Lease is hereb…" at bounding box center [493, 266] width 278 height 14
drag, startPoint x: 411, startPoint y: 249, endPoint x: 424, endPoint y: 249, distance: 13.3
click at [424, 249] on p "2. Effective as of [______] [______] the Extended Term the ﻿ ﻿ Extended Term Co…" at bounding box center [492, 234] width 276 height 36
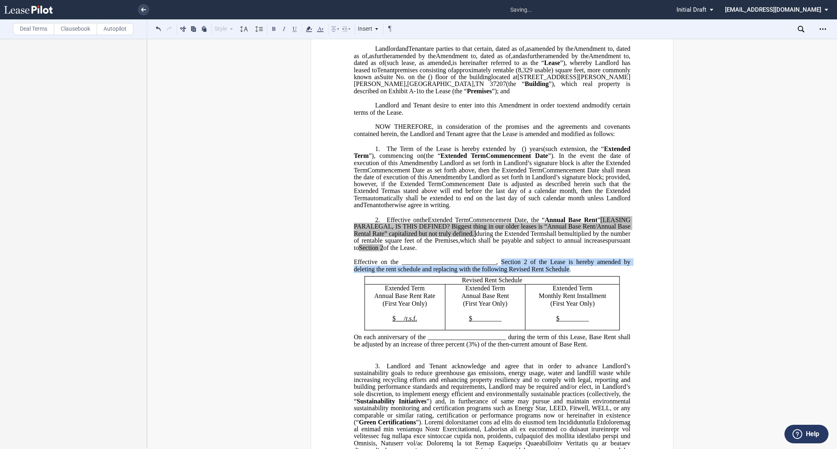
drag, startPoint x: 500, startPoint y: 290, endPoint x: 567, endPoint y: 299, distance: 67.7
click at [567, 273] on span "Effective on the _____________________________, Section 2 of the Lease is hereb…" at bounding box center [493, 266] width 278 height 14
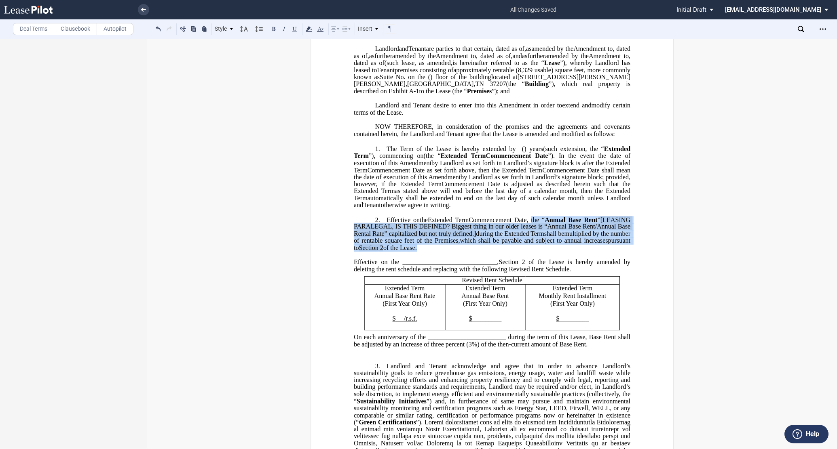
drag, startPoint x: 559, startPoint y: 248, endPoint x: 512, endPoint y: 279, distance: 56.7
click at [512, 252] on p "2. Effective on [______] [______] the Extended Term the ﻿ ﻿ Extended Term Comme…" at bounding box center [492, 234] width 276 height 36
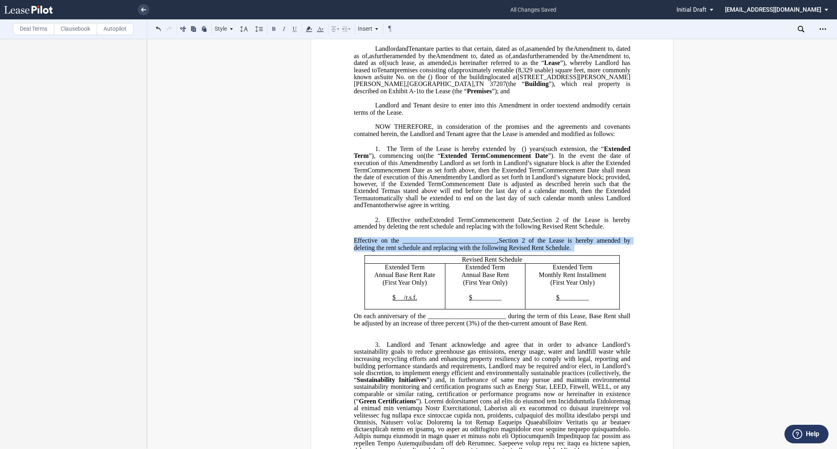
drag, startPoint x: 342, startPoint y: 268, endPoint x: 617, endPoint y: 274, distance: 274.9
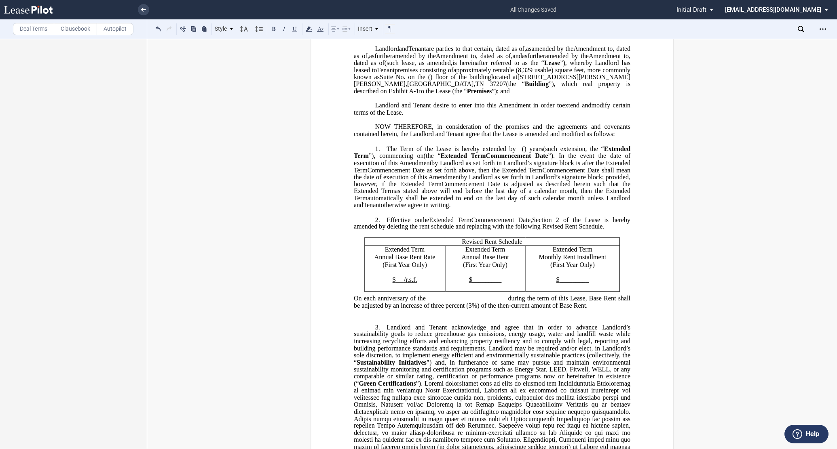
click at [459, 246] on p "Revised Rent Schedule" at bounding box center [491, 242] width 249 height 8
click at [380, 254] on p "Extended Term" at bounding box center [404, 250] width 74 height 8
click at [457, 254] on p "Extended Term" at bounding box center [485, 250] width 74 height 8
click at [548, 254] on p "Extended Term" at bounding box center [572, 250] width 88 height 8
click at [425, 309] on span "On each anniversary of the ________________________ during the term of this Lea…" at bounding box center [493, 302] width 278 height 14
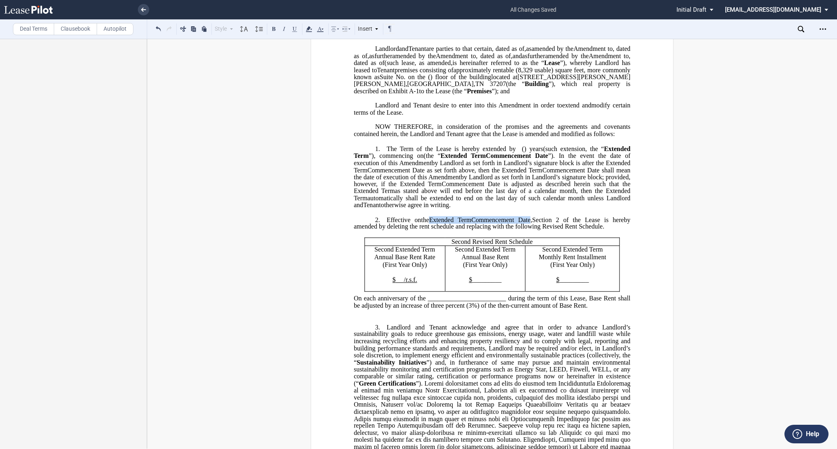
click at [431, 224] on span "the Extended Term the ﻿ ﻿ Extended Term Commencement Date" at bounding box center [476, 219] width 110 height 7
drag, startPoint x: 425, startPoint y: 329, endPoint x: 503, endPoint y: 329, distance: 78.0
click at [503, 309] on span "On each anniversary of the ________________________ during the term of this Lea…" at bounding box center [493, 302] width 278 height 14
click at [472, 316] on p "﻿" at bounding box center [492, 313] width 276 height 7
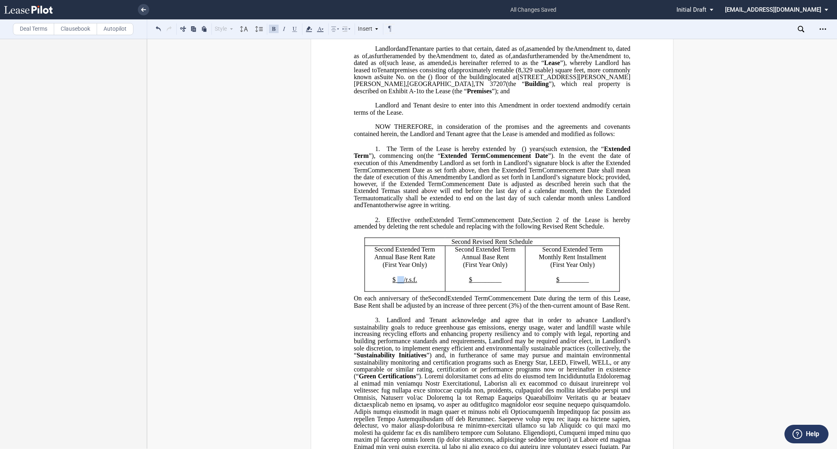
drag, startPoint x: 394, startPoint y: 309, endPoint x: 402, endPoint y: 310, distance: 7.7
click at [402, 284] on p "$ /r.s.f." at bounding box center [404, 280] width 74 height 8
click at [433, 284] on p "$29.75 /r.s.f." at bounding box center [404, 280] width 74 height 8
click at [435, 292] on p at bounding box center [404, 288] width 74 height 8
drag, startPoint x: 500, startPoint y: 312, endPoint x: 471, endPoint y: 311, distance: 28.7
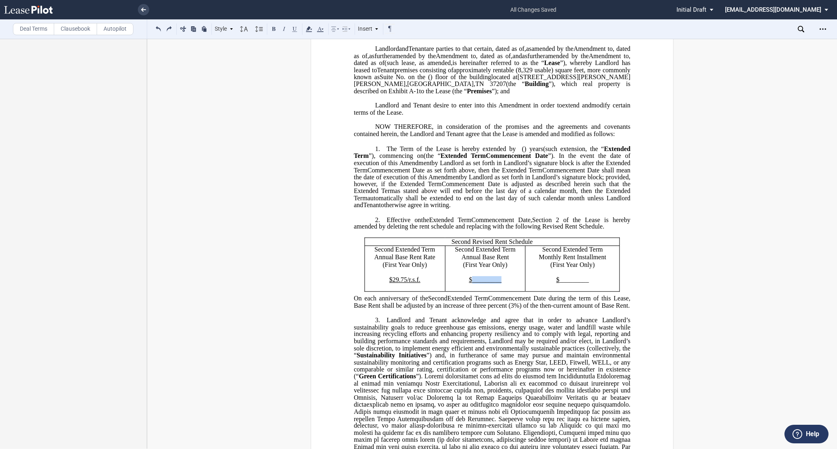
click at [471, 284] on p "$ _________" at bounding box center [485, 280] width 74 height 8
drag, startPoint x: 504, startPoint y: 312, endPoint x: 470, endPoint y: 311, distance: 33.6
click at [470, 284] on p "$ ﻿293,364.75" at bounding box center [485, 280] width 74 height 8
drag, startPoint x: 577, startPoint y: 321, endPoint x: 581, endPoint y: 316, distance: 7.0
click at [577, 292] on td "Second Extended Term Monthly Rent Installment (First Year Only) $ _________" at bounding box center [572, 269] width 94 height 46
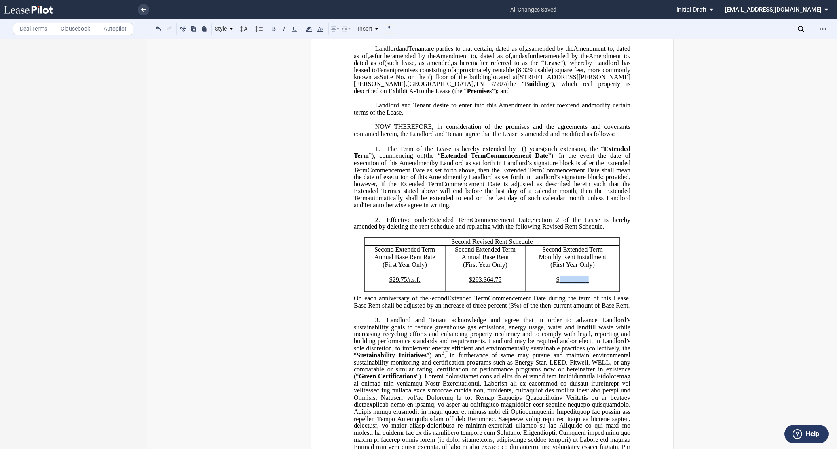
drag, startPoint x: 587, startPoint y: 315, endPoint x: 558, endPoint y: 311, distance: 29.4
click at [558, 292] on td "Second Extended Term Monthly Rent Installment (First Year Only) $ _________" at bounding box center [572, 269] width 94 height 46
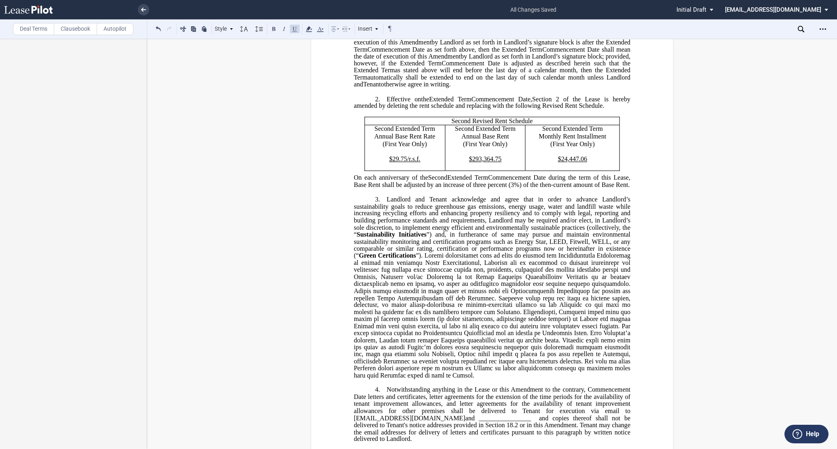
scroll to position [270, 0]
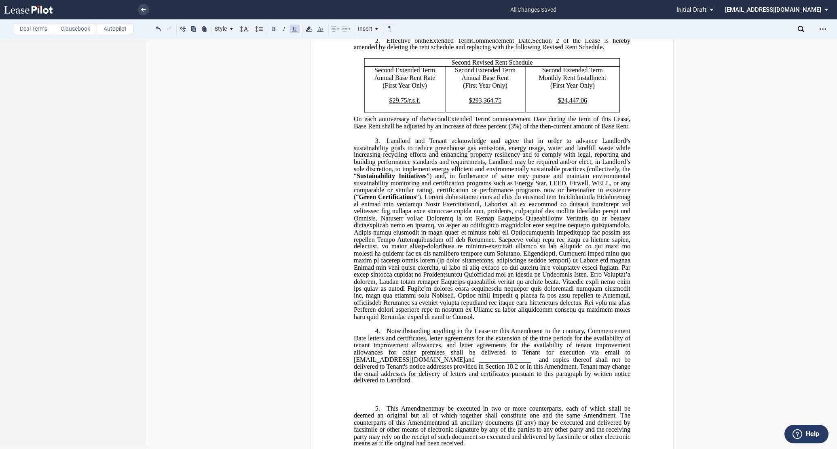
click at [18, 30] on label "Deal Terms" at bounding box center [33, 29] width 41 height 12
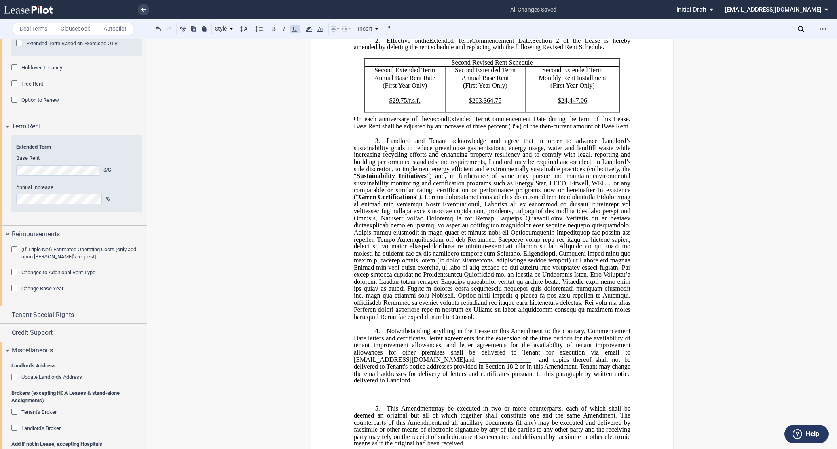
scroll to position [988, 0]
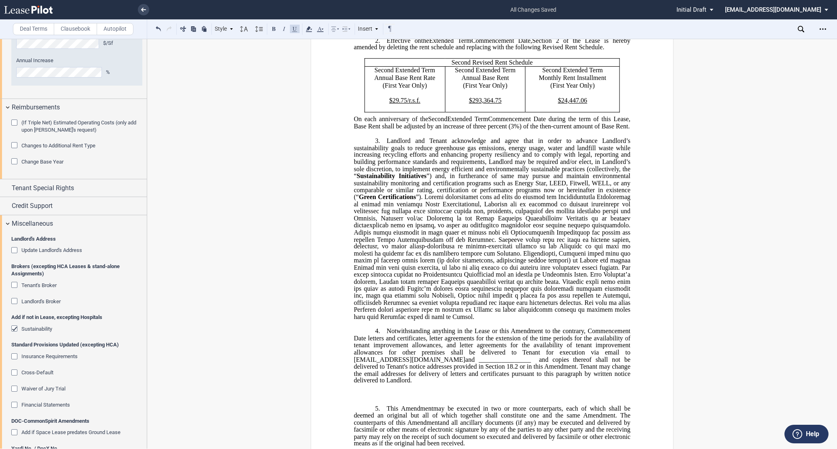
click at [42, 332] on span "Sustainability" at bounding box center [36, 329] width 31 height 6
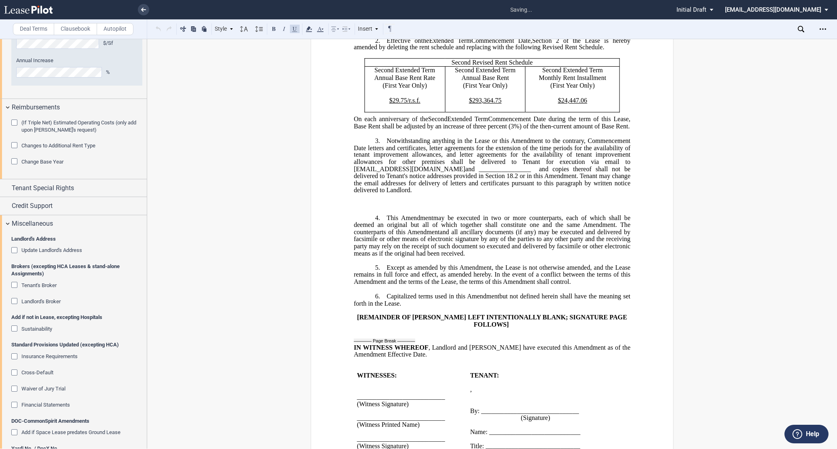
click at [379, 209] on p "﻿" at bounding box center [492, 205] width 276 height 8
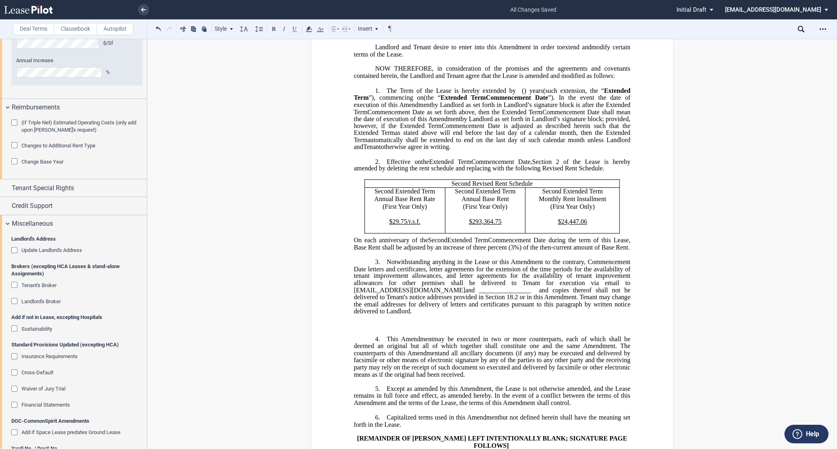
scroll to position [135, 0]
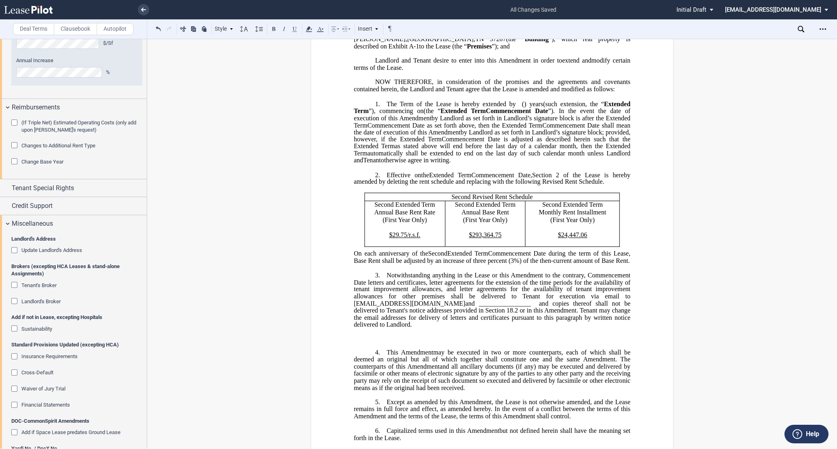
click at [383, 304] on p "3. ﻿ Notwithstanding anything in the Lease or this Amendment to the contrary, C…" at bounding box center [492, 300] width 276 height 57
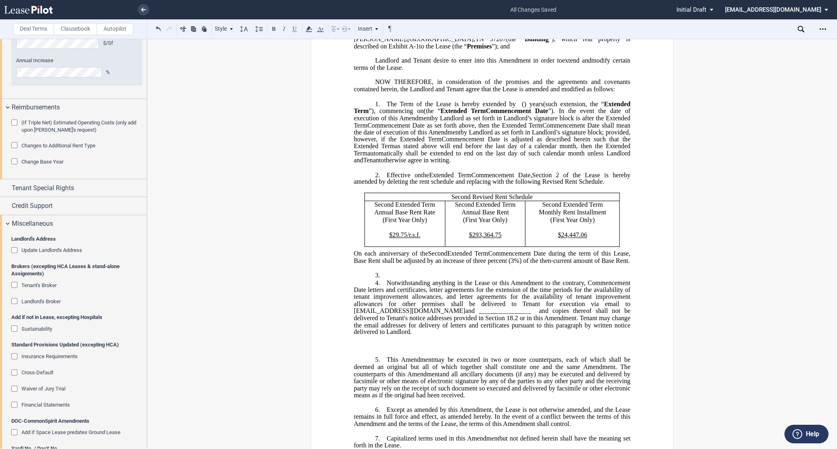
scroll to position [763, 0]
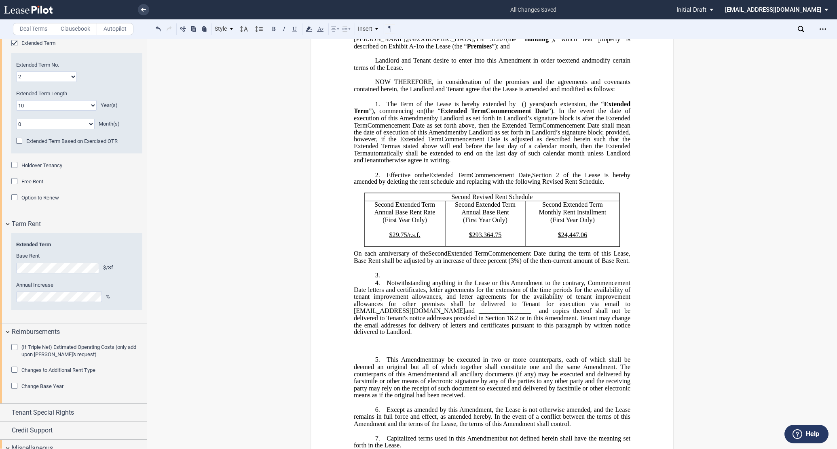
click at [67, 27] on label "Clausebook" at bounding box center [75, 29] width 43 height 12
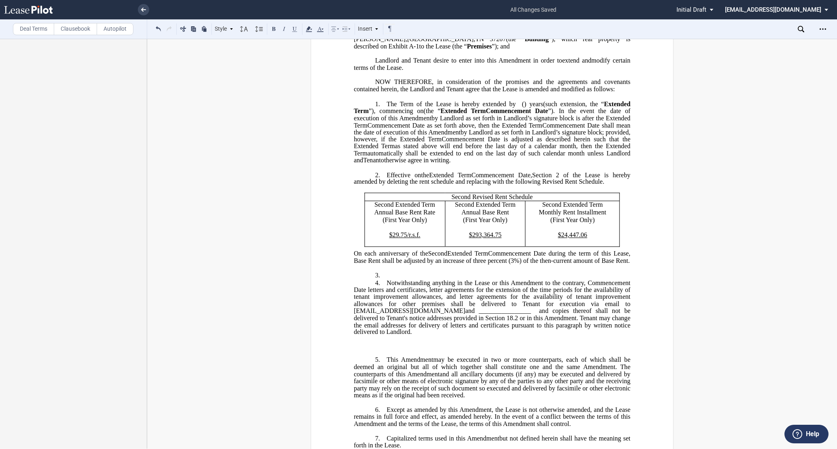
scroll to position [0, 0]
click at [489, 272] on p "﻿" at bounding box center [492, 268] width 276 height 7
click at [481, 280] on p "3. ﻿" at bounding box center [492, 276] width 276 height 8
click at [386, 300] on span "Notwithstanding anything in the Lease or this Amendment to the contrary, Commen…" at bounding box center [493, 289] width 278 height 21
click at [386, 280] on p "3. ﻿" at bounding box center [492, 276] width 276 height 8
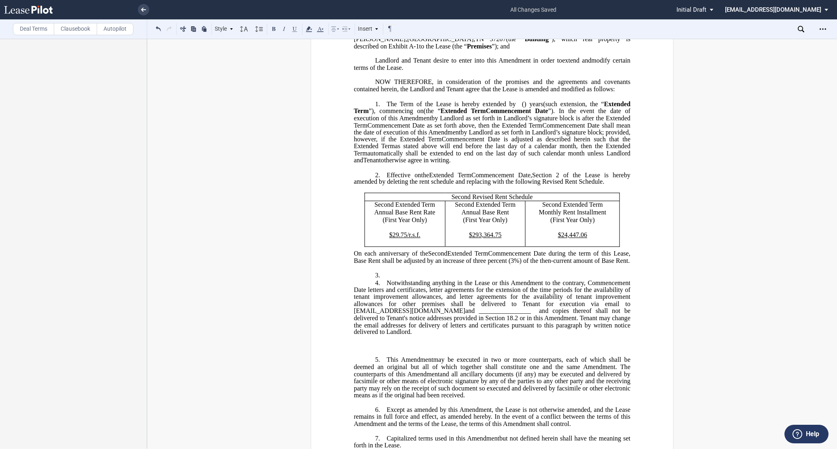
drag, startPoint x: 480, startPoint y: 230, endPoint x: 418, endPoint y: 221, distance: 62.8
click at [480, 201] on p "Second Revised Rent Schedule" at bounding box center [491, 197] width 249 height 8
drag, startPoint x: 504, startPoint y: 342, endPoint x: 446, endPoint y: 329, distance: 60.0
click at [504, 315] on span "and ________________" at bounding box center [497, 311] width 65 height 7
click at [396, 280] on p "3. ﻿" at bounding box center [492, 276] width 276 height 8
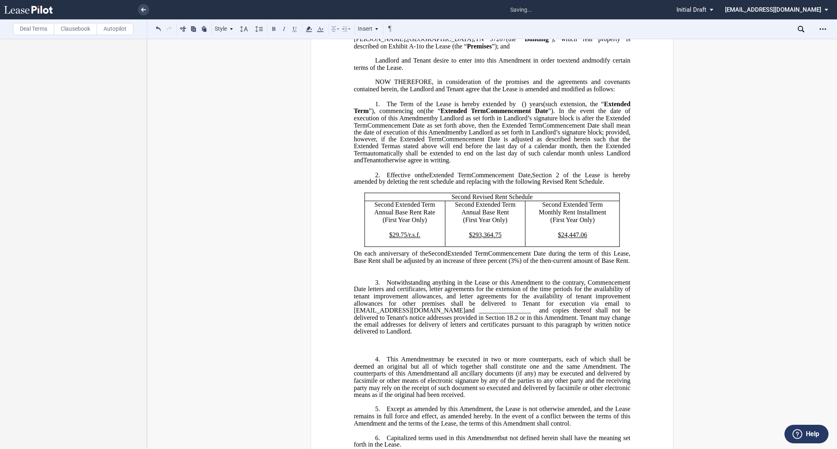
click at [392, 279] on p "﻿" at bounding box center [492, 275] width 276 height 7
click at [389, 272] on p "﻿" at bounding box center [492, 268] width 276 height 7
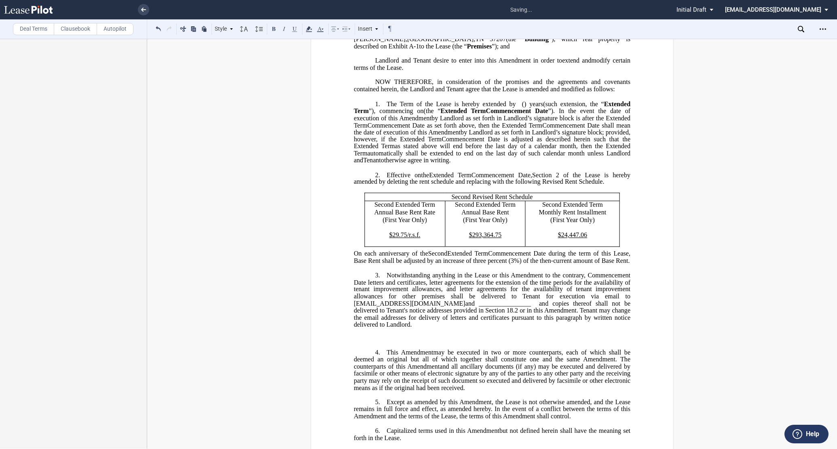
click at [361, 335] on p "​" at bounding box center [492, 332] width 276 height 7
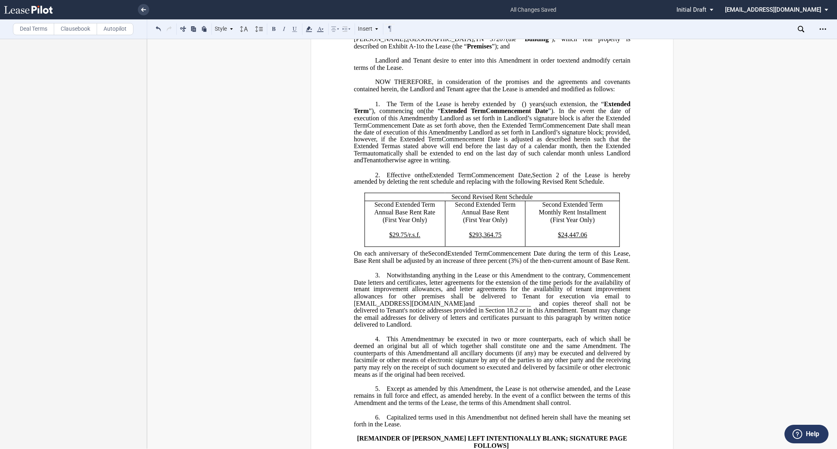
click at [722, 171] on div "﻿ ﻿ FIRST AMENDMENT TO ﻿ ﻿ ASSIGNMENT, ASSUMPTION AND ﻿ ﻿ FIRST AMENDMENT TO ﻿ …" at bounding box center [492, 326] width 690 height 793
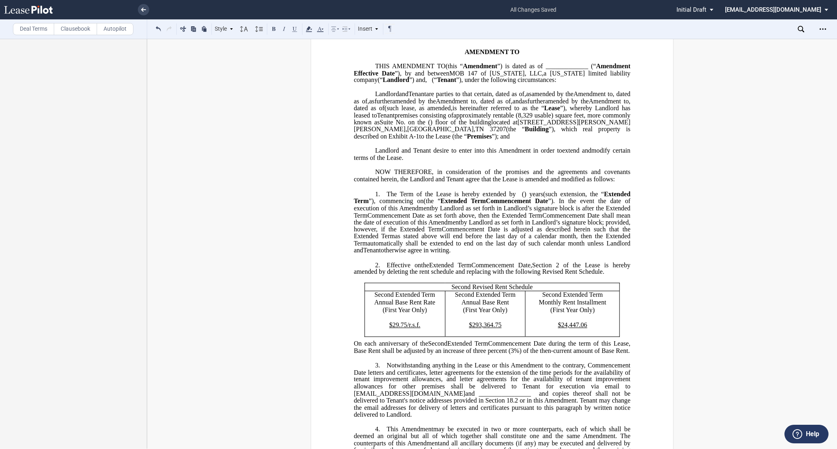
scroll to position [90, 0]
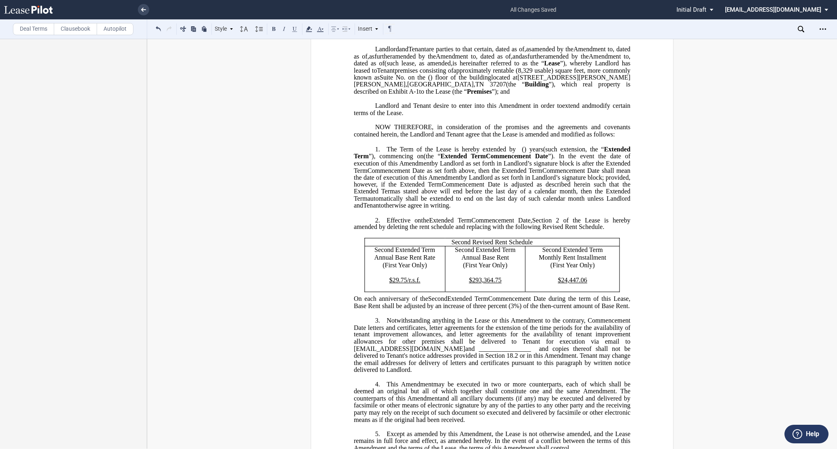
click at [740, 201] on div "﻿ ﻿ FIRST AMENDMENT TO ﻿ ﻿ ASSIGNMENT, ASSUMPTION AND ﻿ ﻿ FIRST AMENDMENT TO ﻿ …" at bounding box center [492, 371] width 690 height 793
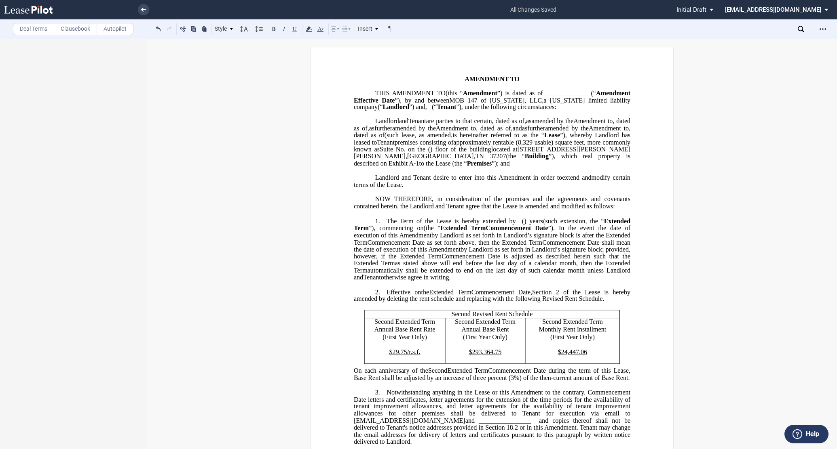
scroll to position [0, 0]
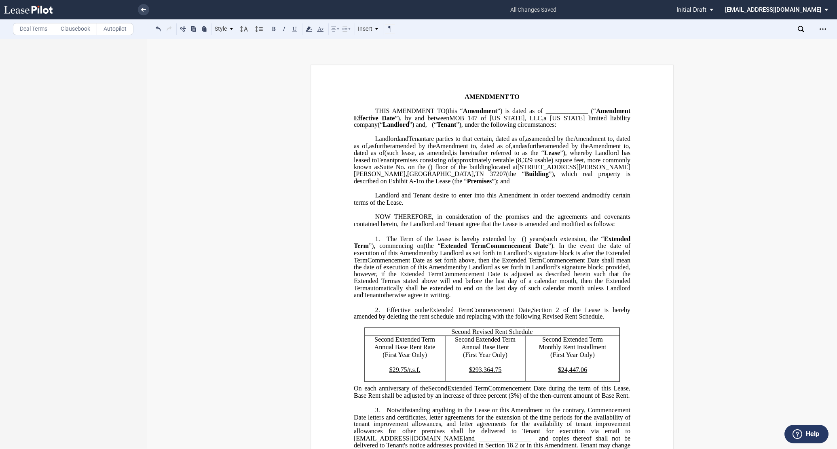
click at [603, 243] on span "(such extension, the “" at bounding box center [573, 239] width 61 height 7
